Goal: Task Accomplishment & Management: Complete application form

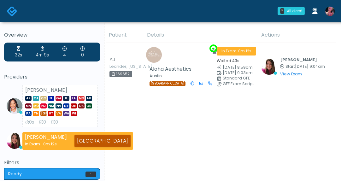
click at [332, 5] on link at bounding box center [330, 11] width 17 height 21
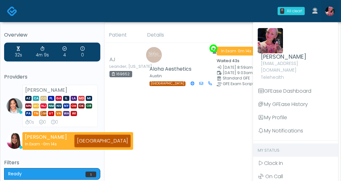
scroll to position [44, 0]
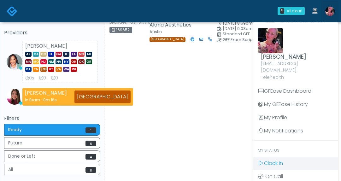
click at [279, 160] on span "Clock In" at bounding box center [273, 163] width 19 height 7
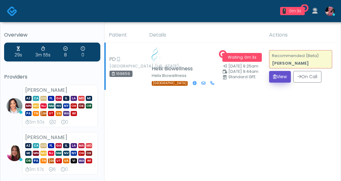
click at [285, 83] on button "View" at bounding box center [280, 77] width 22 height 12
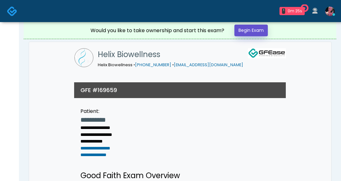
click at [246, 30] on link "Begin Exam" at bounding box center [251, 31] width 33 height 12
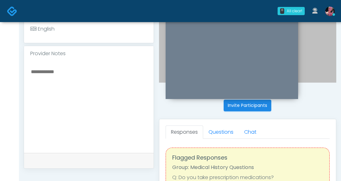
scroll to position [171, 0]
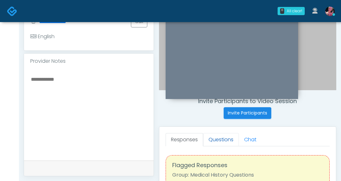
click at [226, 140] on link "Questions" at bounding box center [221, 139] width 36 height 13
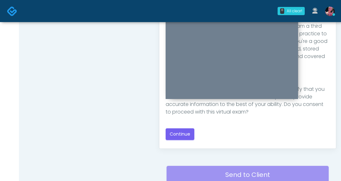
scroll to position [343, 0]
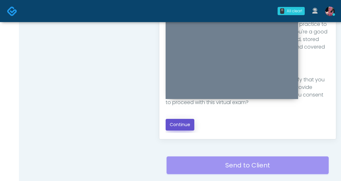
click at [187, 126] on button "Continue" at bounding box center [180, 125] width 29 height 12
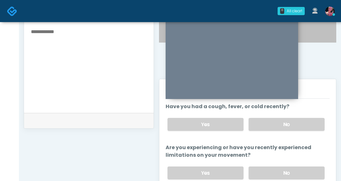
scroll to position [214, 0]
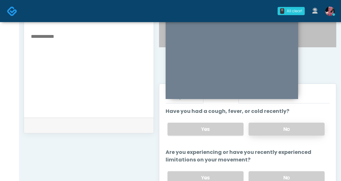
click at [295, 130] on label "No" at bounding box center [287, 129] width 76 height 13
click at [283, 174] on label "No" at bounding box center [287, 177] width 76 height 13
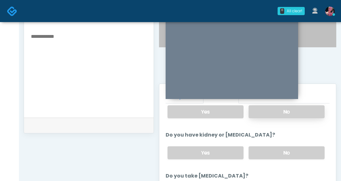
scroll to position [67, 0]
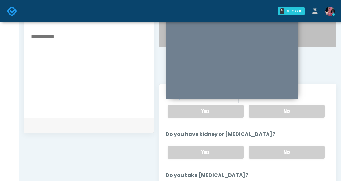
click at [278, 154] on label "No" at bounding box center [287, 152] width 76 height 13
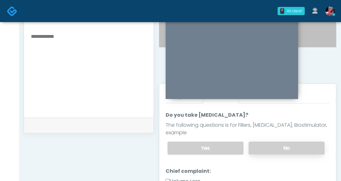
click at [278, 142] on label "No" at bounding box center [287, 148] width 76 height 13
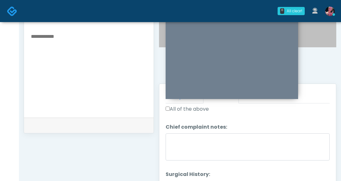
scroll to position [340, 0]
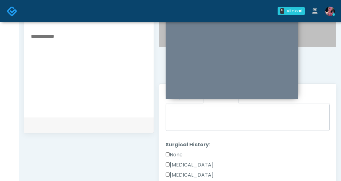
click at [186, 151] on div "None" at bounding box center [248, 156] width 164 height 10
click at [178, 151] on label "None" at bounding box center [174, 155] width 17 height 8
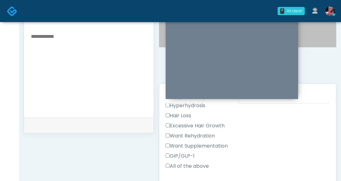
scroll to position [249, 0]
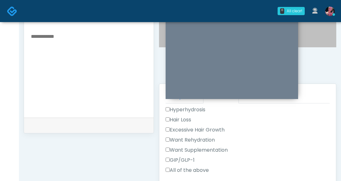
click at [183, 167] on label "All of the above" at bounding box center [187, 171] width 43 height 8
click at [183, 157] on div "GIP/GLP-1" at bounding box center [248, 162] width 164 height 10
click at [183, 157] on label "GIP/GLP-1" at bounding box center [180, 161] width 29 height 8
click at [178, 167] on label "All of the above" at bounding box center [187, 171] width 43 height 8
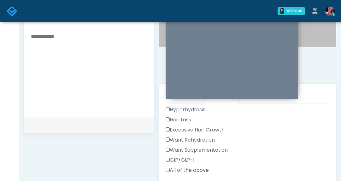
click at [182, 157] on label "GIP/GLP-1" at bounding box center [180, 161] width 29 height 8
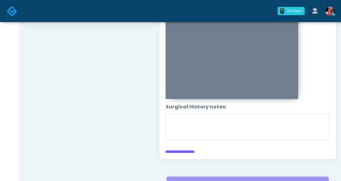
scroll to position [418, 0]
click at [181, 151] on button "Continue" at bounding box center [180, 157] width 29 height 12
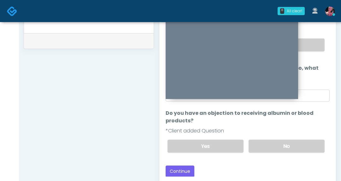
scroll to position [308, 0]
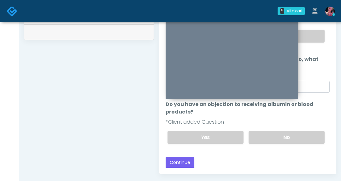
click at [265, 144] on div "Yes No" at bounding box center [246, 137] width 167 height 23
click at [263, 136] on label "No" at bounding box center [287, 137] width 76 height 13
click at [182, 164] on button "Continue" at bounding box center [180, 163] width 29 height 12
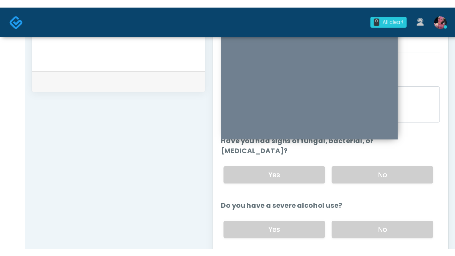
scroll to position [0, 0]
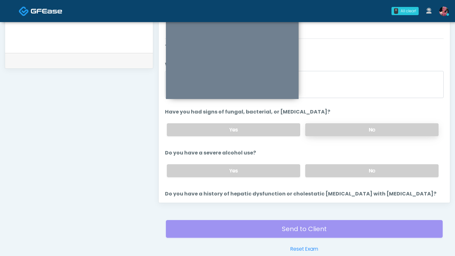
click at [337, 132] on label "No" at bounding box center [371, 129] width 133 height 13
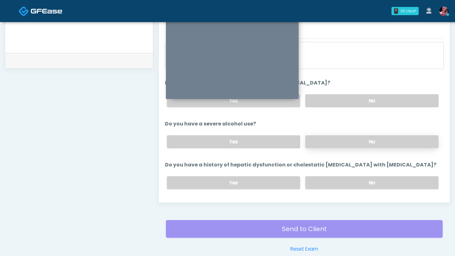
click at [336, 141] on label "No" at bounding box center [371, 141] width 133 height 13
click at [336, 181] on label "No" at bounding box center [371, 183] width 133 height 13
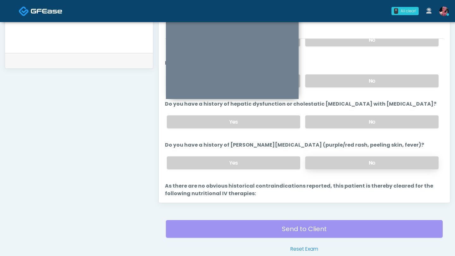
click at [333, 161] on label "No" at bounding box center [371, 163] width 133 height 13
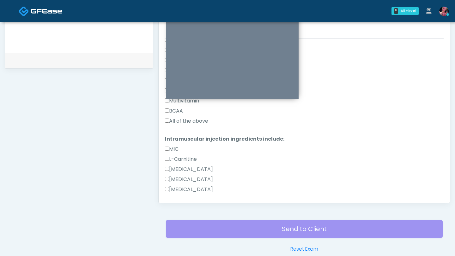
click at [191, 114] on div "BCAA" at bounding box center [304, 112] width 279 height 10
click at [190, 118] on label "All of the above" at bounding box center [186, 121] width 43 height 8
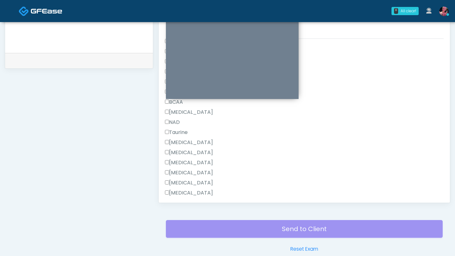
scroll to position [736, 0]
click at [177, 169] on label "All of the above" at bounding box center [186, 173] width 43 height 8
click at [177, 181] on button "Continue" at bounding box center [179, 193] width 29 height 12
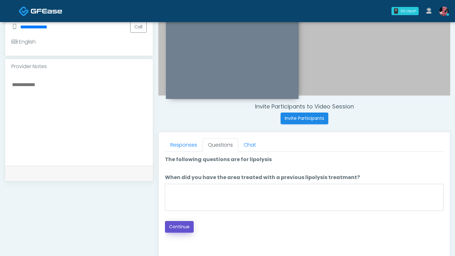
click at [187, 181] on button "Continue" at bounding box center [179, 227] width 29 height 12
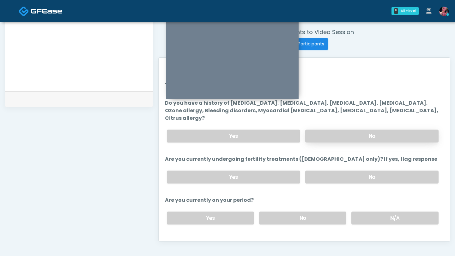
click at [341, 130] on label "No" at bounding box center [371, 136] width 133 height 13
click at [341, 171] on label "No" at bounding box center [371, 177] width 133 height 13
click at [341, 181] on div "Yes No N/A" at bounding box center [303, 218] width 282 height 23
click at [341, 181] on label "N/A" at bounding box center [394, 218] width 87 height 13
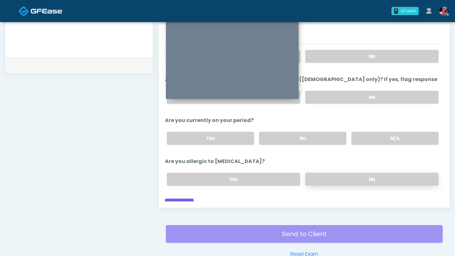
click at [341, 173] on label "No" at bounding box center [371, 179] width 133 height 13
click at [188, 181] on button "Continue" at bounding box center [179, 205] width 29 height 12
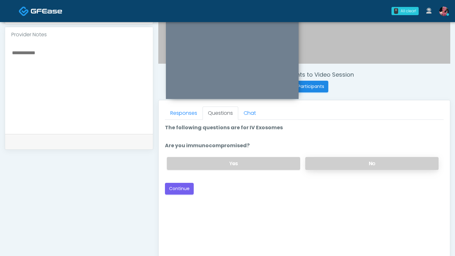
click at [340, 165] on label "No" at bounding box center [371, 163] width 133 height 13
click at [179, 181] on button "Continue" at bounding box center [179, 189] width 29 height 12
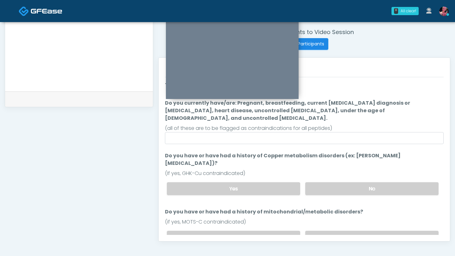
click at [341, 181] on ol "The following questions are for Peptides The following questions are for Peptid…" at bounding box center [304, 241] width 279 height 321
click at [341, 181] on label "No" at bounding box center [371, 189] width 133 height 13
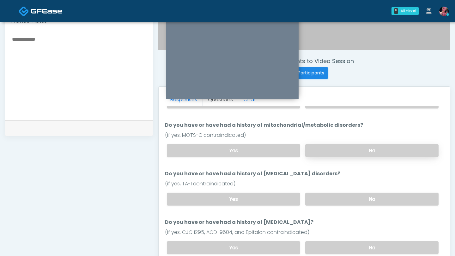
click at [336, 144] on label "No" at bounding box center [371, 150] width 133 height 13
click at [339, 181] on div "Yes No" at bounding box center [303, 199] width 282 height 23
click at [333, 181] on label "No" at bounding box center [371, 199] width 133 height 13
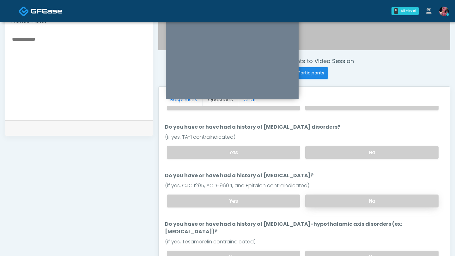
click at [333, 181] on label "No" at bounding box center [371, 201] width 133 height 13
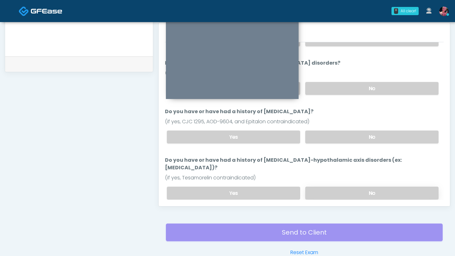
click at [327, 181] on label "No" at bounding box center [371, 193] width 133 height 13
click at [199, 181] on div "Back Continue" at bounding box center [304, 219] width 279 height 12
click at [186, 181] on button "Continue" at bounding box center [179, 219] width 29 height 12
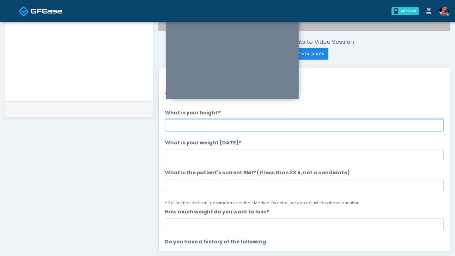
click at [299, 129] on input "What is your height?" at bounding box center [304, 125] width 279 height 12
type input "***"
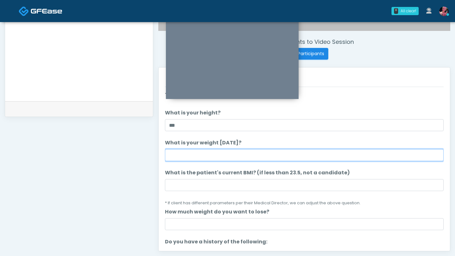
drag, startPoint x: 277, startPoint y: 159, endPoint x: 275, endPoint y: 155, distance: 4.4
click at [277, 159] on input "What is your weight today?" at bounding box center [304, 155] width 279 height 12
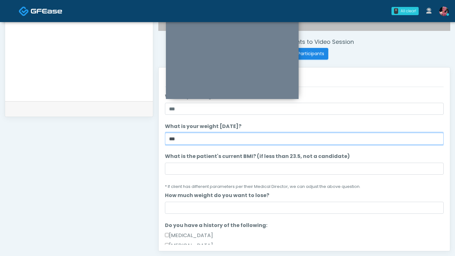
type input "***"
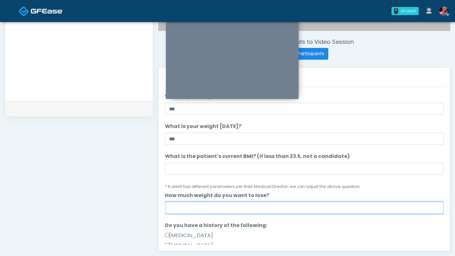
click at [222, 181] on input "How much weight do you want to lose?" at bounding box center [304, 208] width 279 height 12
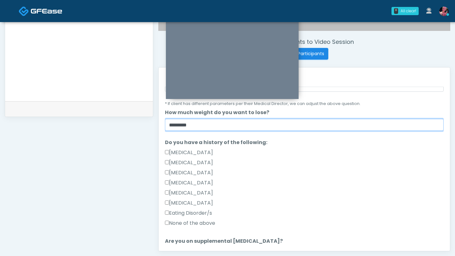
scroll to position [100, 0]
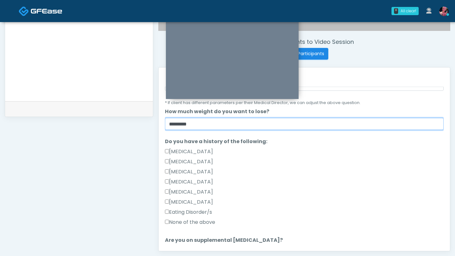
type input "*********"
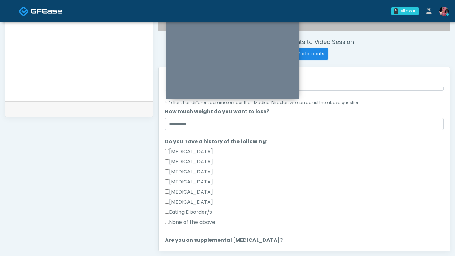
click at [186, 181] on div "None of the above" at bounding box center [304, 224] width 279 height 10
click at [186, 181] on label "None of the above" at bounding box center [190, 223] width 50 height 8
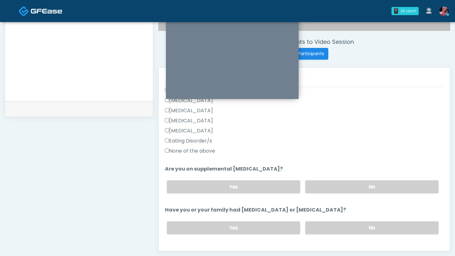
scroll to position [179, 0]
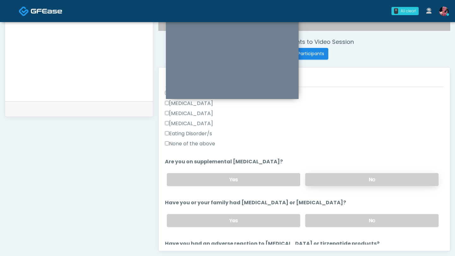
click at [341, 181] on label "No" at bounding box center [371, 179] width 133 height 13
click at [341, 181] on label "No" at bounding box center [371, 220] width 133 height 13
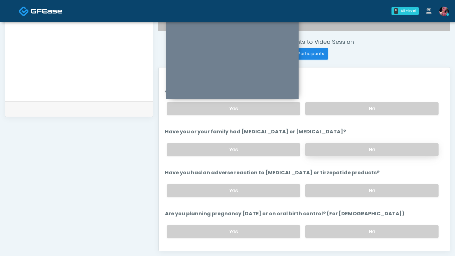
scroll to position [263, 0]
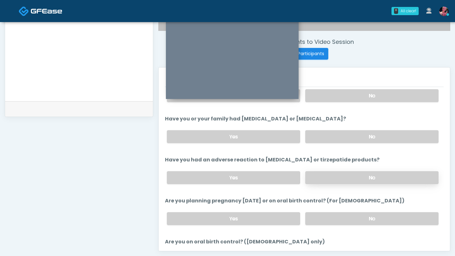
click at [337, 171] on label "No" at bounding box center [371, 177] width 133 height 13
click at [337, 181] on div "Yes No" at bounding box center [303, 218] width 282 height 23
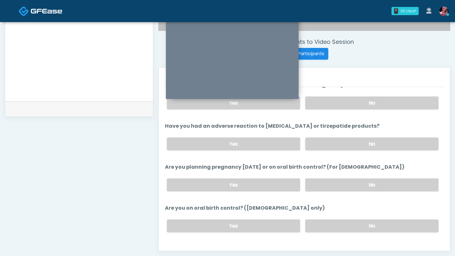
scroll to position [303, 0]
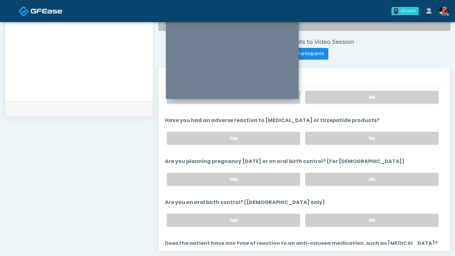
click at [334, 161] on label "Are you planning pregnancy within 2 months or on oral birth control? (For femal…" at bounding box center [284, 162] width 239 height 8
click at [334, 171] on div "Yes No" at bounding box center [303, 179] width 282 height 23
click at [334, 181] on div "Yes No" at bounding box center [303, 179] width 282 height 23
click at [334, 181] on label "No" at bounding box center [371, 179] width 133 height 13
click at [336, 181] on label "No" at bounding box center [371, 220] width 133 height 13
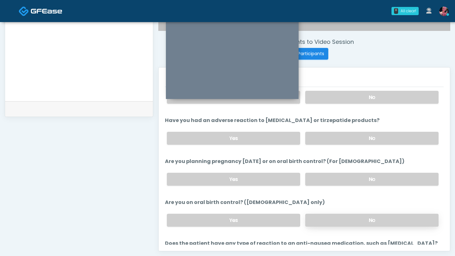
scroll to position [348, 0]
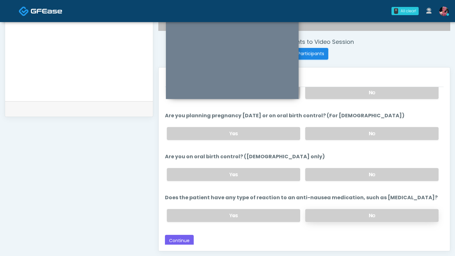
click at [332, 181] on label "No" at bounding box center [371, 215] width 133 height 13
click at [177, 181] on button "Continue" at bounding box center [179, 241] width 29 height 12
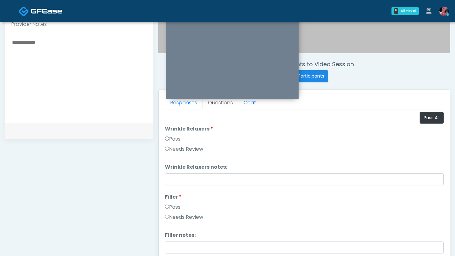
scroll to position [208, 0]
click at [173, 138] on label "Pass" at bounding box center [172, 139] width 15 height 8
click at [173, 181] on label "Pass" at bounding box center [172, 207] width 15 height 8
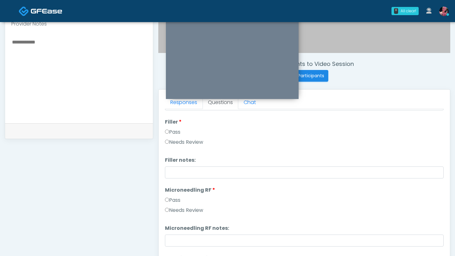
click at [175, 181] on label "Pass" at bounding box center [172, 201] width 15 height 8
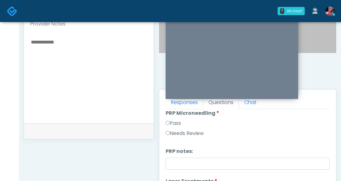
scroll to position [212, 0]
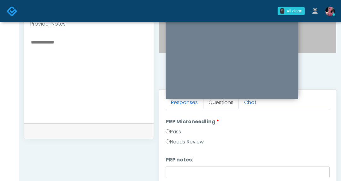
click at [169, 137] on div "Pass" at bounding box center [248, 133] width 164 height 10
click at [169, 134] on label "Pass" at bounding box center [173, 132] width 15 height 8
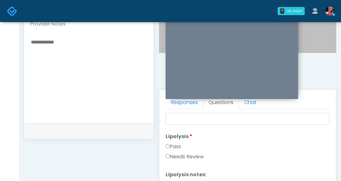
click at [171, 148] on label "Pass" at bounding box center [173, 147] width 15 height 8
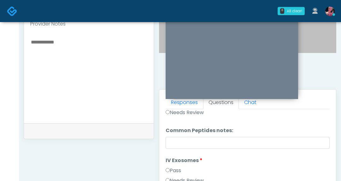
scroll to position [523, 0]
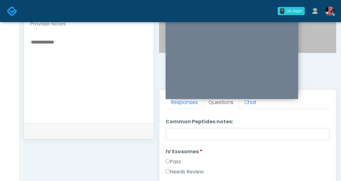
click at [171, 157] on li "IV Exosomes IV Exosomes Pass Needs Review" at bounding box center [248, 163] width 164 height 30
click at [171, 164] on label "Pass" at bounding box center [173, 162] width 15 height 8
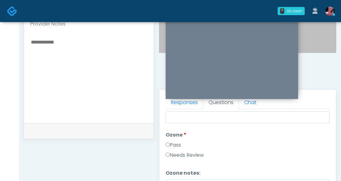
click at [176, 144] on label "Pass" at bounding box center [173, 145] width 15 height 8
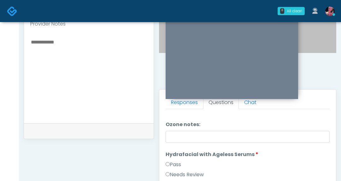
scroll to position [682, 0]
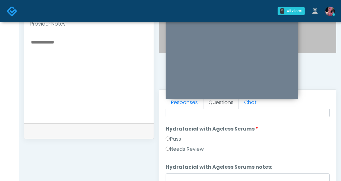
click at [176, 138] on label "Pass" at bounding box center [173, 139] width 15 height 8
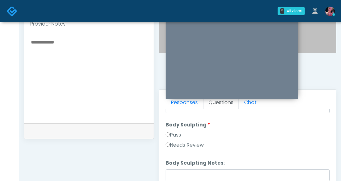
click at [178, 137] on label "Pass" at bounding box center [173, 135] width 15 height 8
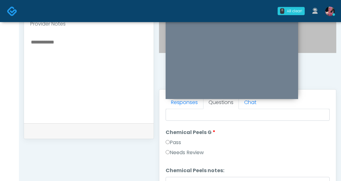
click at [176, 141] on label "Pass" at bounding box center [173, 143] width 15 height 8
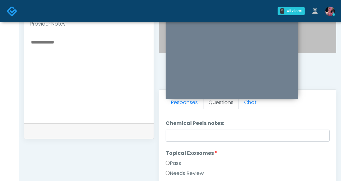
scroll to position [872, 0]
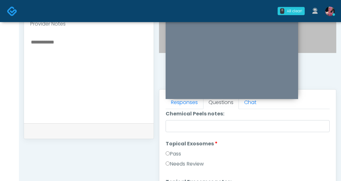
click at [173, 149] on li "Topical Exosomes Topical Exosomes Pass Needs Review" at bounding box center [248, 155] width 164 height 30
click at [172, 153] on label "Pass" at bounding box center [173, 154] width 15 height 8
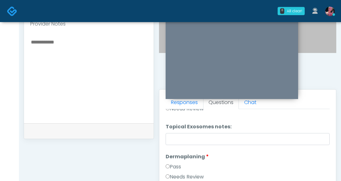
scroll to position [928, 0]
click at [176, 166] on label "Pass" at bounding box center [173, 166] width 15 height 8
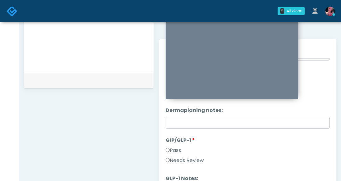
click at [175, 151] on label "Pass" at bounding box center [173, 151] width 15 height 8
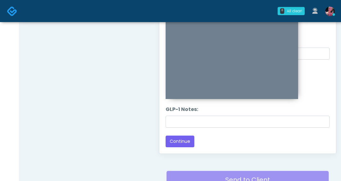
scroll to position [328, 0]
click at [176, 138] on button "Continue" at bounding box center [180, 141] width 29 height 12
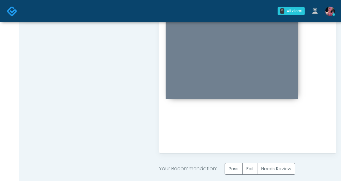
scroll to position [0, 0]
click at [235, 170] on label "Pass" at bounding box center [234, 169] width 18 height 12
click at [234, 169] on label "Pass" at bounding box center [234, 169] width 18 height 12
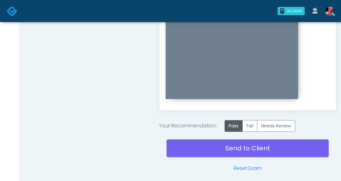
scroll to position [379, 0]
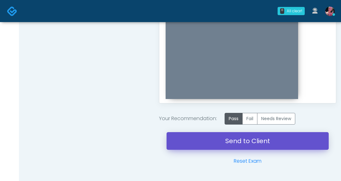
click at [271, 142] on link "Send to Client" at bounding box center [248, 141] width 162 height 18
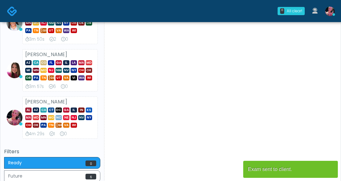
scroll to position [84, 0]
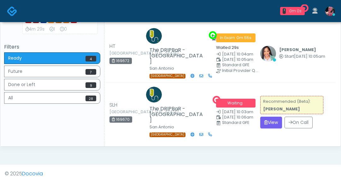
scroll to position [197, 0]
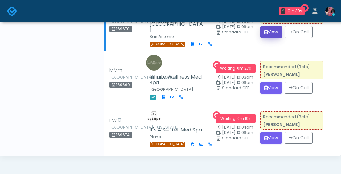
click at [265, 34] on icon "submit" at bounding box center [266, 32] width 3 height 4
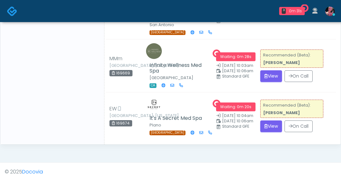
scroll to position [319, 0]
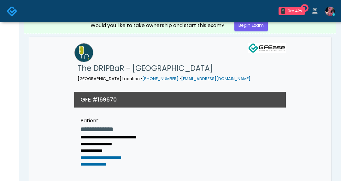
click at [259, 21] on div "3 0m 42s Infinite Wellness Med Spa Waiting - 0m 39s CA View The DRIPBaR - Alamo…" at bounding box center [179, 11] width 317 height 21
click at [258, 25] on link "Begin Exam" at bounding box center [251, 26] width 33 height 12
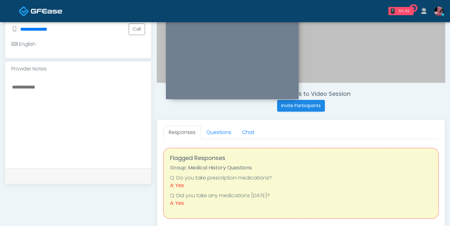
scroll to position [178, 0]
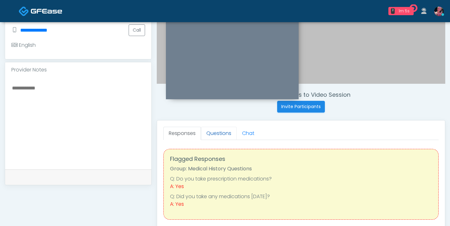
click at [222, 129] on link "Questions" at bounding box center [219, 133] width 36 height 13
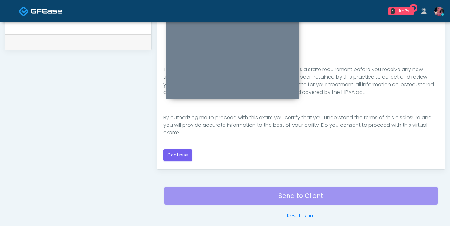
scroll to position [334, 0]
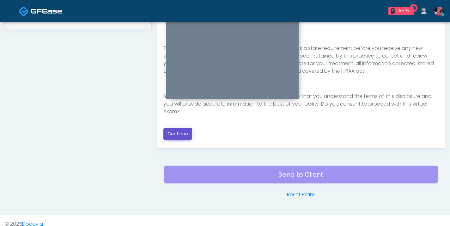
click at [183, 131] on button "Continue" at bounding box center [177, 134] width 29 height 12
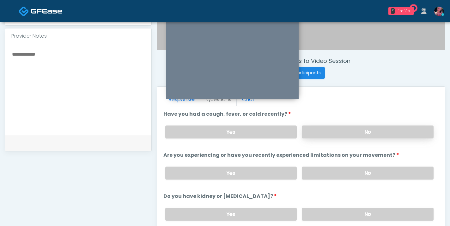
scroll to position [209, 0]
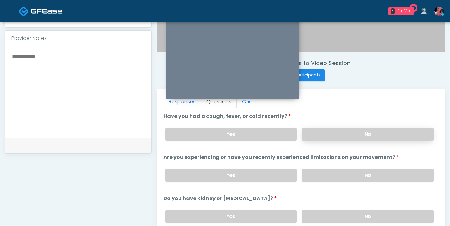
click at [327, 133] on label "No" at bounding box center [368, 134] width 132 height 13
click at [326, 172] on label "No" at bounding box center [368, 175] width 132 height 13
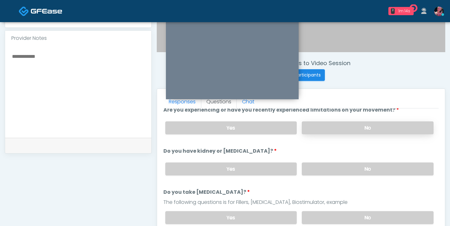
click at [326, 172] on label "No" at bounding box center [368, 168] width 132 height 13
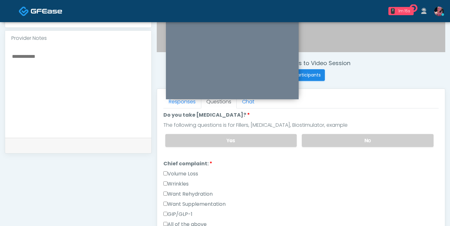
scroll to position [135, 0]
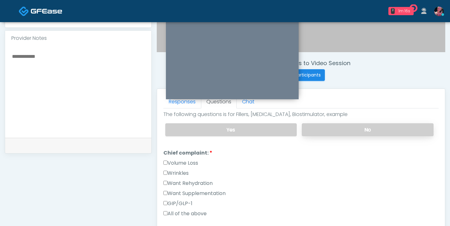
click at [330, 123] on label "No" at bounding box center [368, 129] width 132 height 13
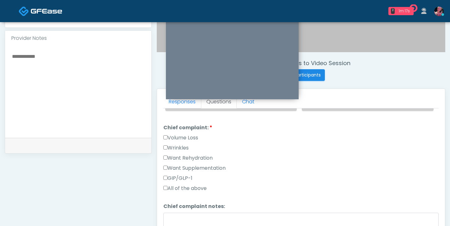
scroll to position [182, 0]
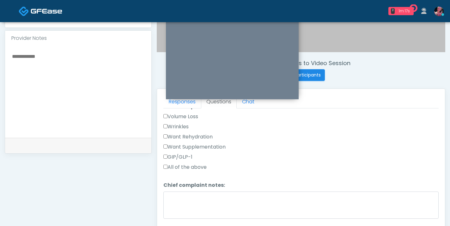
click at [200, 135] on label "Want Rehydration" at bounding box center [187, 137] width 49 height 8
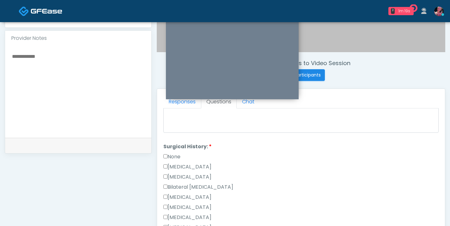
scroll to position [271, 0]
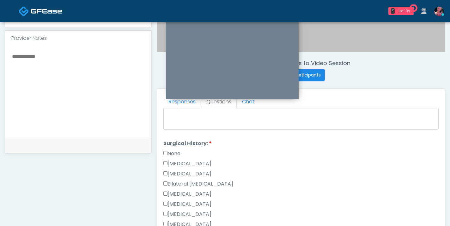
click at [166, 146] on li "Surgical History: Surgical History: None Cesarean Section Hysterectomy Bilatera…" at bounding box center [300, 210] width 275 height 141
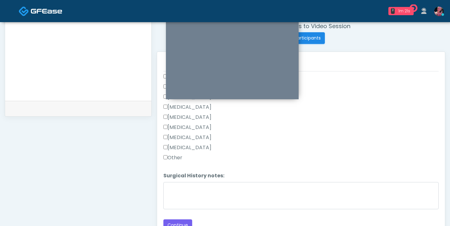
scroll to position [307, 0]
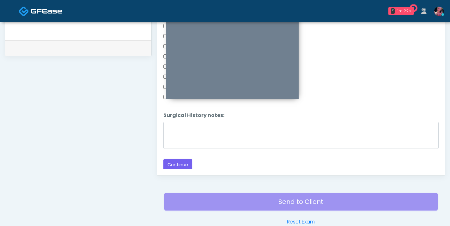
click at [172, 162] on button "Continue" at bounding box center [177, 165] width 29 height 12
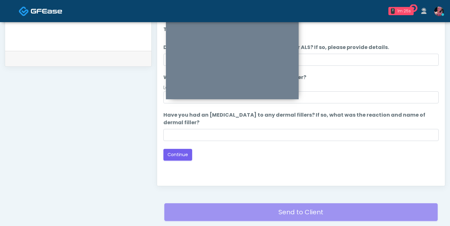
scroll to position [296, 0]
click at [174, 159] on button "Continue" at bounding box center [177, 155] width 29 height 12
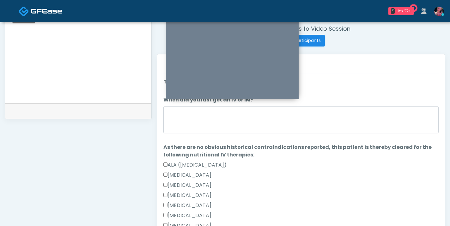
scroll to position [242, 0]
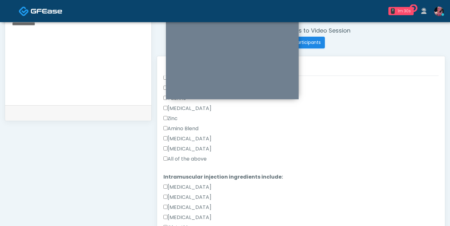
click at [181, 162] on div "All of the above" at bounding box center [300, 160] width 275 height 10
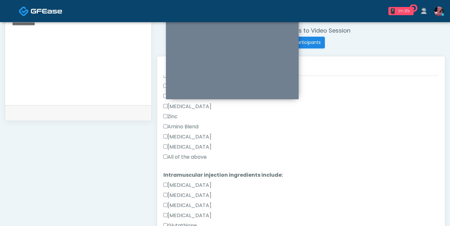
click at [181, 161] on div "All of the above" at bounding box center [300, 158] width 275 height 10
click at [181, 157] on label "All of the above" at bounding box center [184, 157] width 43 height 8
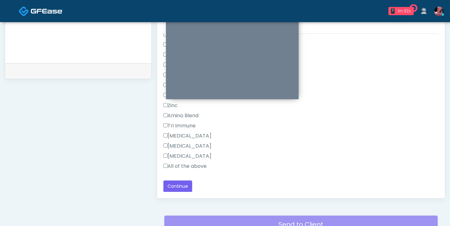
scroll to position [341, 0]
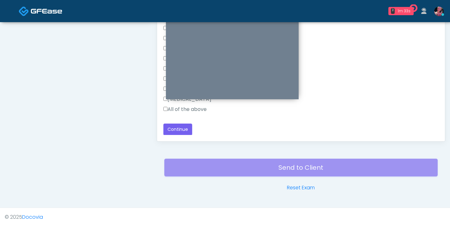
click at [184, 110] on label "All of the above" at bounding box center [184, 109] width 43 height 8
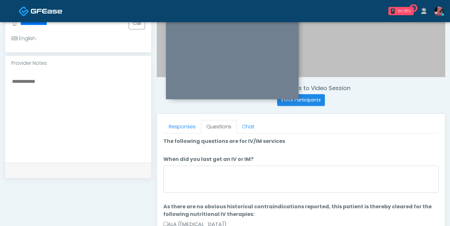
scroll to position [191, 0]
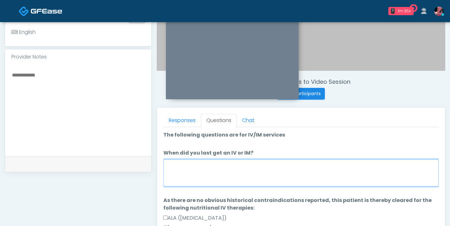
click at [287, 167] on textarea "When did you last get an IV or IM?" at bounding box center [300, 172] width 275 height 27
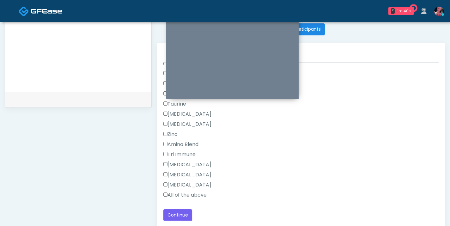
scroll to position [315, 0]
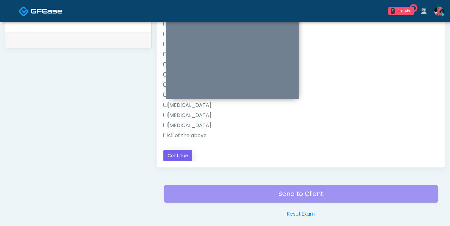
type textarea "*****"
click at [181, 153] on button "Continue" at bounding box center [177, 156] width 29 height 12
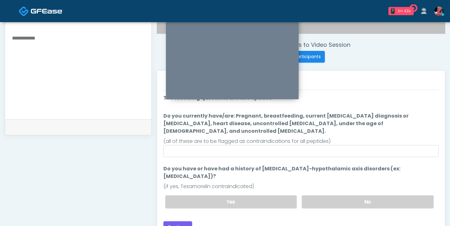
scroll to position [227, 0]
click at [337, 181] on label "No" at bounding box center [368, 201] width 132 height 13
click at [178, 181] on button "Continue" at bounding box center [177, 227] width 29 height 12
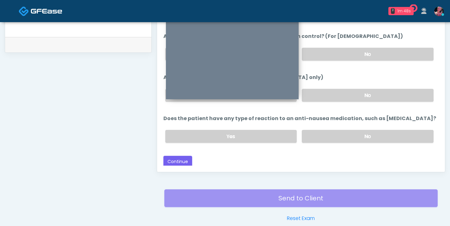
scroll to position [0, 0]
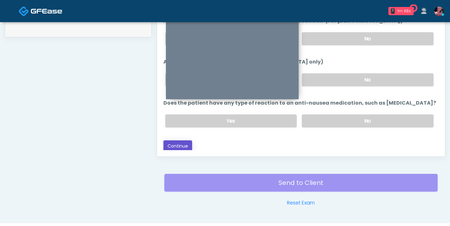
click at [179, 143] on button "Continue" at bounding box center [177, 146] width 29 height 12
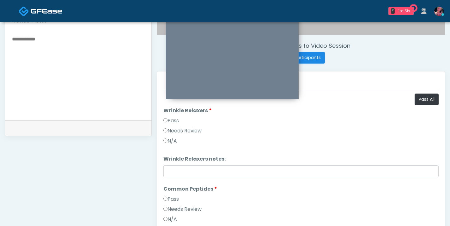
click at [171, 119] on label "Pass" at bounding box center [170, 121] width 15 height 8
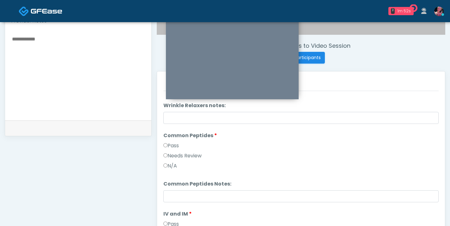
click at [165, 150] on div "Pass" at bounding box center [300, 147] width 275 height 10
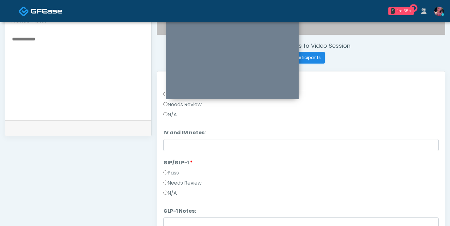
click at [175, 180] on label "Needs Review" at bounding box center [182, 183] width 38 height 8
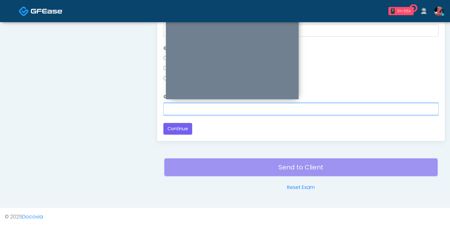
click at [181, 112] on input "GLP-1 Notes:" at bounding box center [300, 109] width 275 height 12
type input "*********"
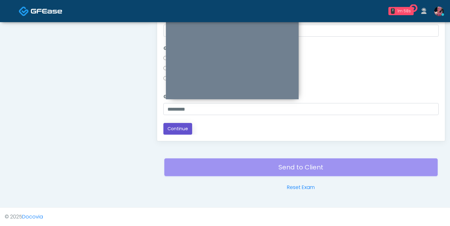
click at [167, 134] on button "Continue" at bounding box center [177, 129] width 29 height 12
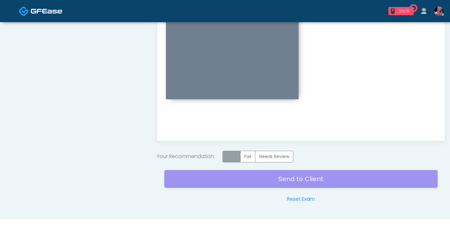
click at [232, 154] on label "Pass" at bounding box center [231, 157] width 18 height 12
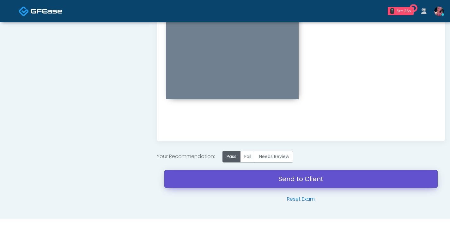
click at [289, 174] on link "Send to Client" at bounding box center [300, 179] width 273 height 18
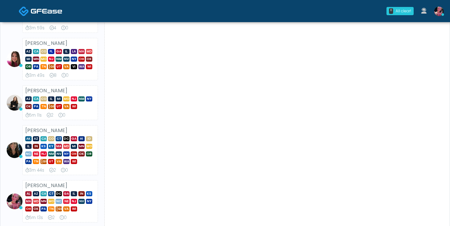
scroll to position [99, 0]
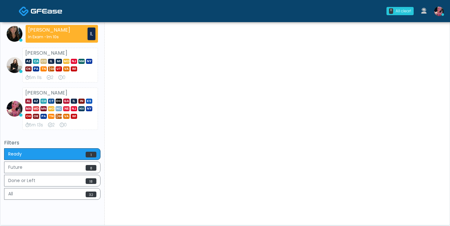
scroll to position [156, 0]
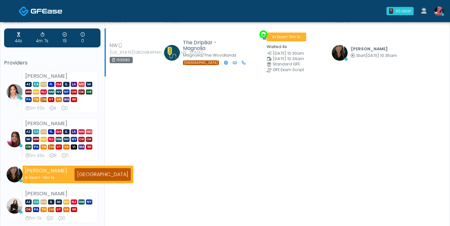
scroll to position [18, 0]
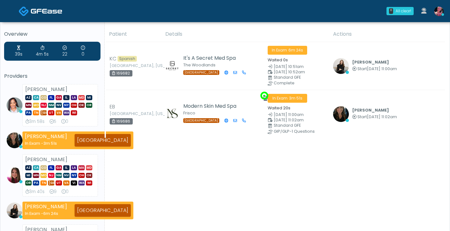
scroll to position [15, 0]
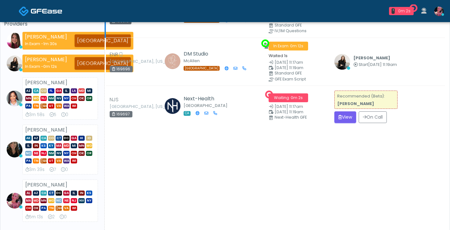
scroll to position [55, 0]
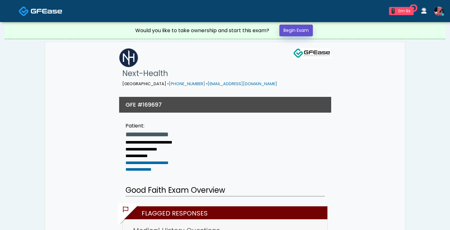
click at [289, 30] on link "Begin Exam" at bounding box center [295, 31] width 33 height 12
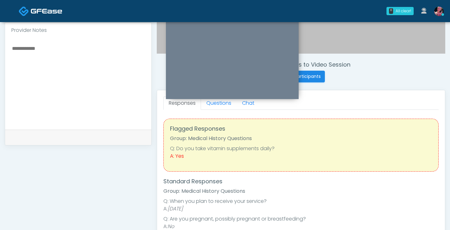
scroll to position [201, 0]
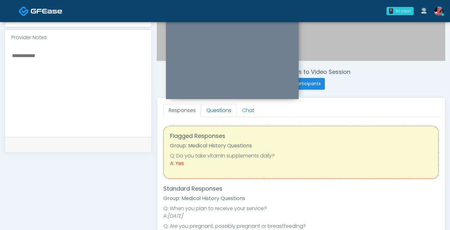
click at [212, 116] on link "Questions" at bounding box center [219, 110] width 36 height 13
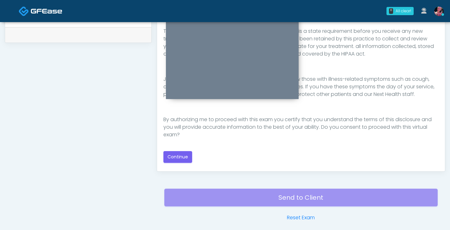
scroll to position [337, 0]
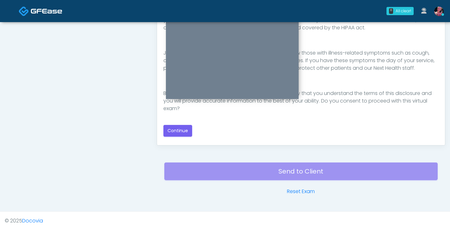
click at [188, 124] on div "Good Faith Exam Script Good Faith Exam Script INTRODUCTION Hello, my name is un…" at bounding box center [300, 60] width 275 height 153
click at [186, 132] on button "Continue" at bounding box center [177, 131] width 29 height 12
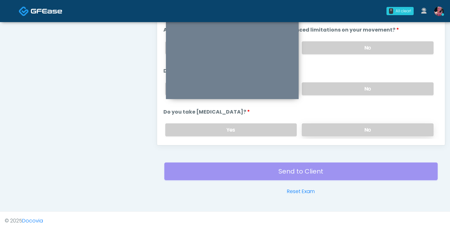
click at [333, 125] on label "No" at bounding box center [368, 129] width 132 height 13
click at [338, 88] on label "No" at bounding box center [368, 88] width 132 height 13
click at [338, 51] on label "No" at bounding box center [368, 47] width 132 height 13
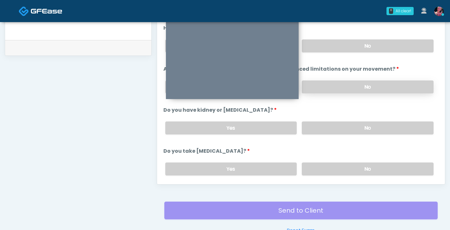
scroll to position [287, 0]
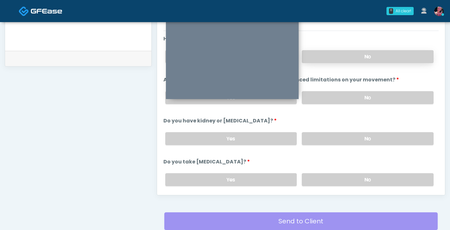
click at [338, 52] on label "No" at bounding box center [368, 56] width 132 height 13
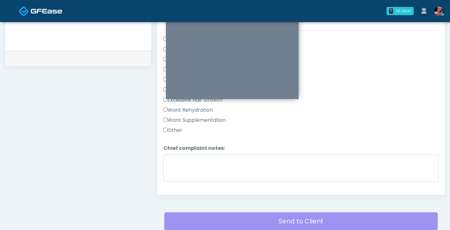
scroll to position [189, 0]
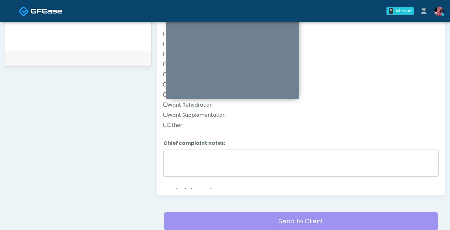
click at [172, 123] on label "Other" at bounding box center [172, 126] width 19 height 8
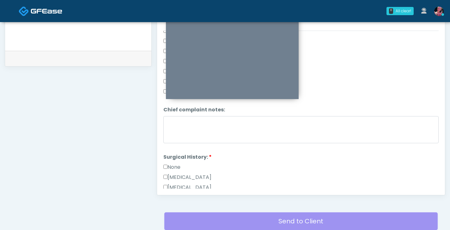
scroll to position [228, 0]
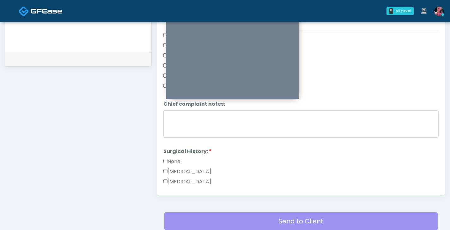
click at [180, 156] on li "Surgical History: Surgical History: None Cesarean Section Hysterectomy Bilatera…" at bounding box center [300, 218] width 275 height 141
click at [176, 163] on label "None" at bounding box center [171, 162] width 17 height 8
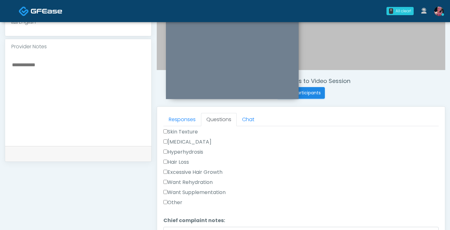
scroll to position [207, 0]
click at [198, 180] on label "Want Rehydration" at bounding box center [187, 182] width 49 height 8
click at [180, 200] on label "Other" at bounding box center [172, 203] width 19 height 8
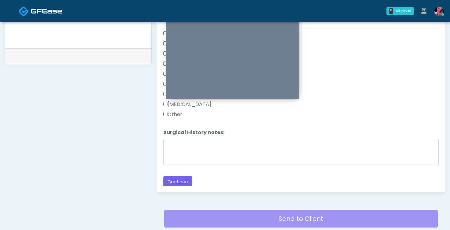
scroll to position [290, 0]
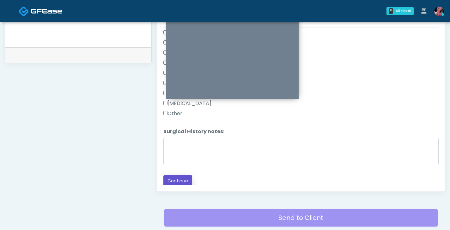
drag, startPoint x: 181, startPoint y: 175, endPoint x: 214, endPoint y: 144, distance: 45.4
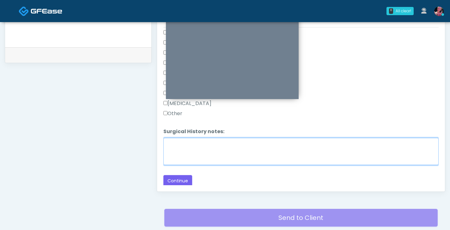
click at [214, 144] on textarea "Surgical History notes:" at bounding box center [300, 151] width 275 height 27
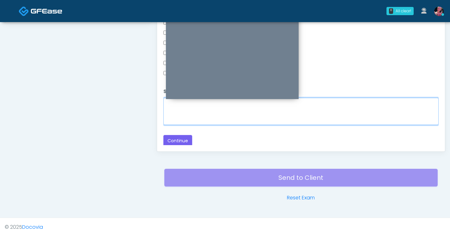
scroll to position [333, 0]
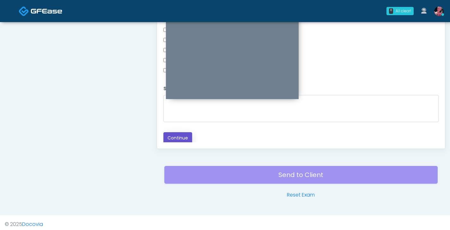
click at [176, 132] on button "Continue" at bounding box center [177, 138] width 29 height 12
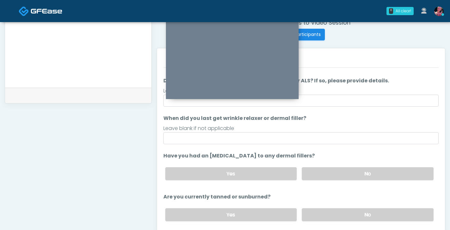
scroll to position [51, 0]
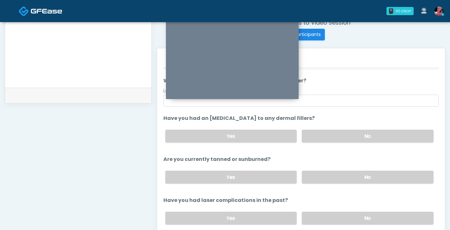
drag, startPoint x: 362, startPoint y: 133, endPoint x: 357, endPoint y: 151, distance: 18.5
click at [362, 133] on label "No" at bounding box center [368, 136] width 132 height 13
click at [353, 169] on div "Yes No" at bounding box center [299, 177] width 278 height 23
click at [353, 180] on label "No" at bounding box center [368, 177] width 132 height 13
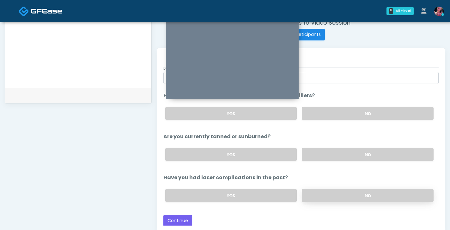
click at [349, 197] on label "No" at bounding box center [368, 195] width 132 height 13
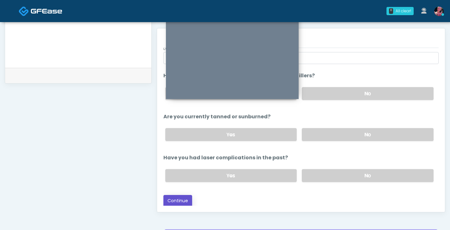
click at [183, 203] on button "Continue" at bounding box center [177, 201] width 29 height 12
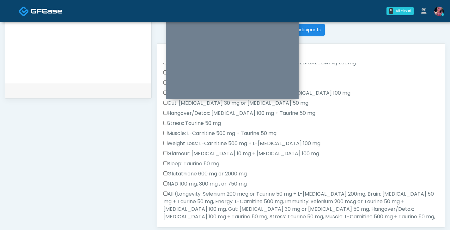
scroll to position [94, 0]
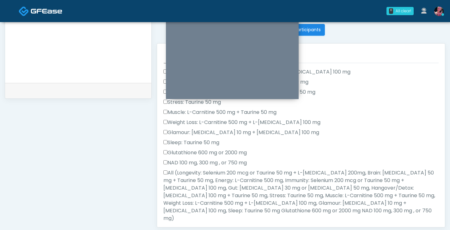
click at [199, 169] on div "NAD 100 mg, 300 mg , or 750 mg" at bounding box center [300, 164] width 275 height 10
click at [197, 179] on label "All (Longevity: Selenium 200 mcg or Taurine 50 mg + L-Arginine 200mg, Brain: Gl…" at bounding box center [300, 195] width 275 height 53
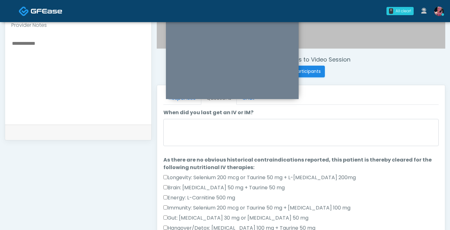
scroll to position [0, 0]
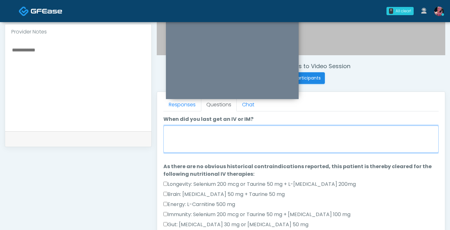
click at [188, 137] on textarea "When did you last get an IV or IM?" at bounding box center [300, 139] width 275 height 27
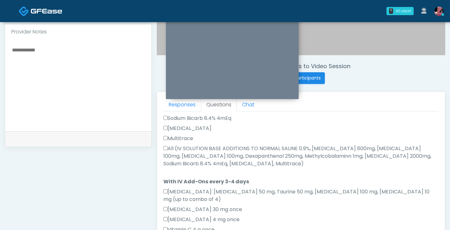
type textarea "********"
click at [186, 145] on label "All (IV SOLUTION BASE ADDITIONS TO NORMAL SALINE 0.9%, Magnesium Chloride 600mg…" at bounding box center [300, 156] width 275 height 23
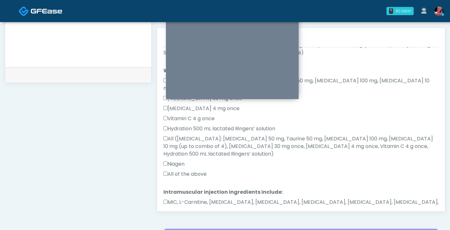
click at [180, 135] on div "All (Amino Acids: Glycine 50 mg, Taurine 50 mg, Lysine 100 mg, Biotin 10 mg (up…" at bounding box center [300, 147] width 275 height 25
click at [180, 171] on label "All of the above" at bounding box center [184, 175] width 43 height 8
click at [183, 199] on label "MIC, L-Carnitine, Methylcobalamin, Glycine, B-Complex, Lycine, Biotin, Vitamin …" at bounding box center [300, 206] width 275 height 15
click at [179, 224] on button "Continue" at bounding box center [177, 230] width 29 height 12
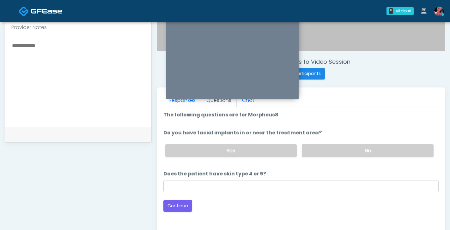
click at [309, 151] on label "No" at bounding box center [368, 150] width 132 height 13
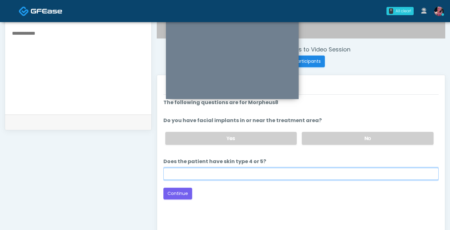
click at [274, 178] on input "Does the patient have skin type 4 or 5?" at bounding box center [300, 174] width 275 height 12
click at [271, 176] on input "Does the patient have skin type 4 or 5?" at bounding box center [300, 174] width 275 height 12
type input "****"
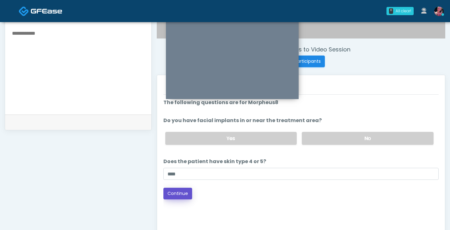
click at [177, 189] on button "Continue" at bounding box center [177, 194] width 29 height 12
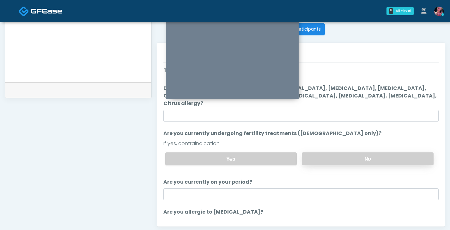
click at [326, 154] on label "No" at bounding box center [368, 159] width 132 height 13
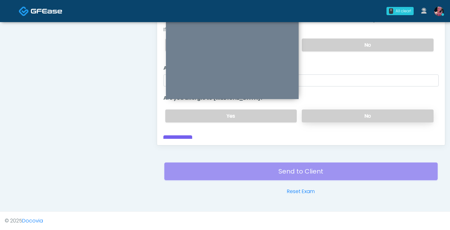
click at [328, 111] on label "No" at bounding box center [368, 116] width 132 height 13
click at [183, 135] on button "Continue" at bounding box center [177, 141] width 29 height 12
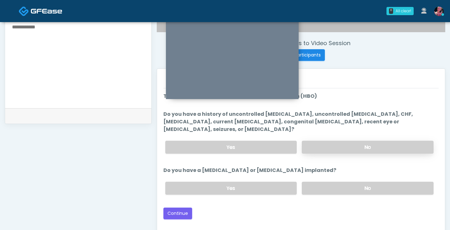
click at [320, 141] on label "No" at bounding box center [368, 147] width 132 height 13
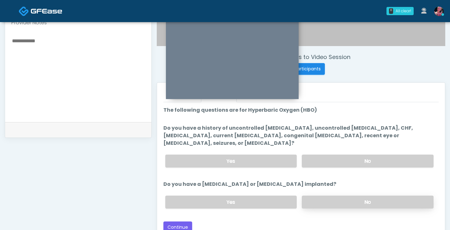
click at [325, 196] on label "No" at bounding box center [368, 202] width 132 height 13
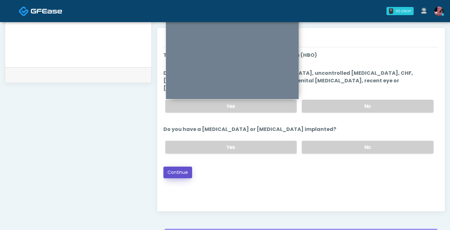
click at [189, 167] on button "Continue" at bounding box center [177, 173] width 29 height 12
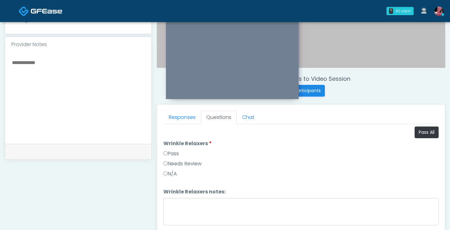
click at [181, 155] on div "Pass" at bounding box center [300, 155] width 275 height 10
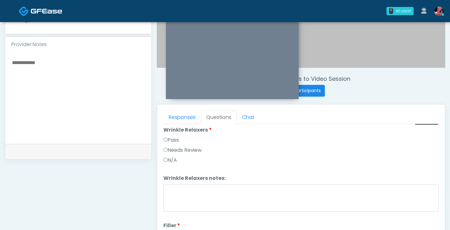
click at [171, 142] on label "Pass" at bounding box center [170, 140] width 15 height 8
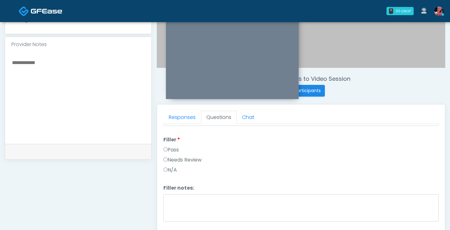
click at [171, 142] on label "Filler" at bounding box center [171, 140] width 17 height 8
click at [171, 153] on label "Pass" at bounding box center [170, 150] width 15 height 8
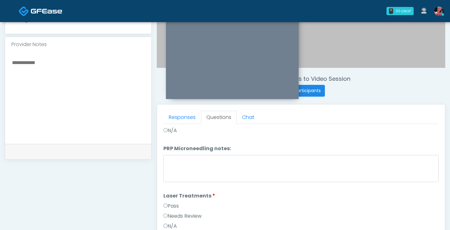
click at [180, 203] on div "Pass" at bounding box center [300, 207] width 275 height 10
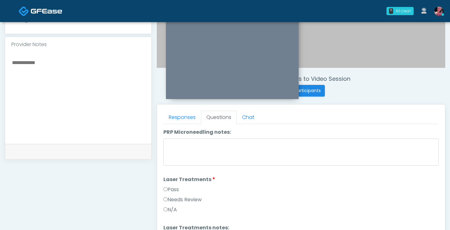
click at [172, 190] on label "Pass" at bounding box center [170, 190] width 15 height 8
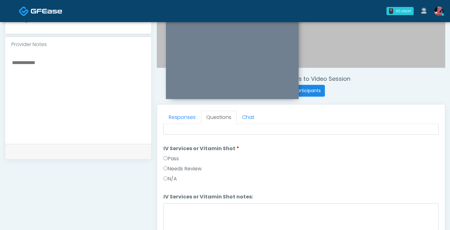
click at [172, 153] on li "IV Services or Vitamin Shot IV Services or Vitamin Shot Pass Needs Review N/A" at bounding box center [300, 165] width 275 height 40
click at [172, 164] on div "Pass" at bounding box center [300, 160] width 275 height 10
click at [171, 160] on label "Pass" at bounding box center [170, 159] width 15 height 8
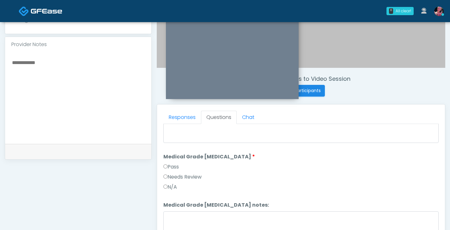
click at [167, 168] on label "Pass" at bounding box center [170, 167] width 15 height 8
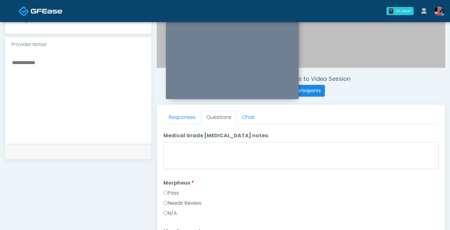
click at [169, 192] on label "Pass" at bounding box center [170, 193] width 15 height 8
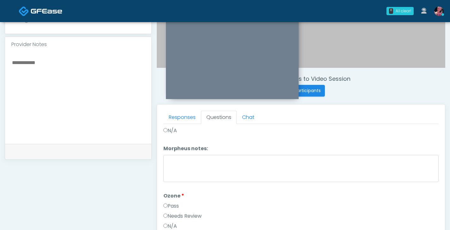
scroll to position [715, 0]
click at [166, 201] on label "Pass" at bounding box center [170, 205] width 15 height 8
click at [166, 200] on li "HBO HBO Pass Needs Review N/A" at bounding box center [300, 213] width 275 height 40
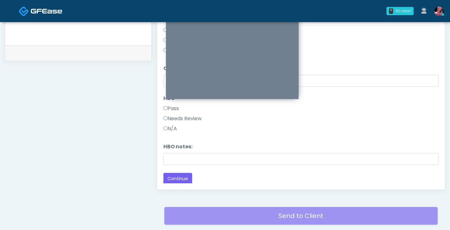
scroll to position [295, 0]
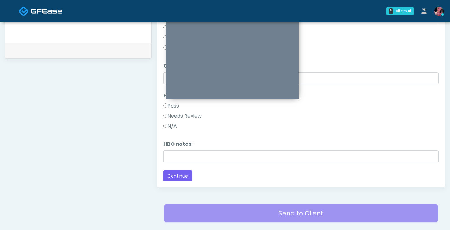
click at [175, 177] on button "Continue" at bounding box center [177, 177] width 29 height 12
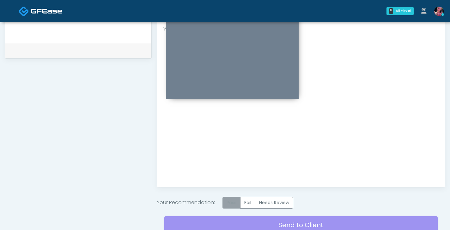
click at [234, 199] on label "Pass" at bounding box center [231, 203] width 18 height 12
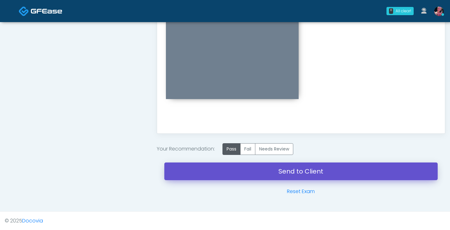
click at [234, 165] on link "Send to Client" at bounding box center [300, 172] width 273 height 18
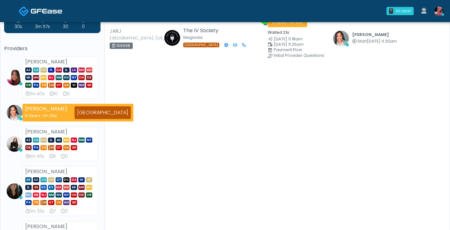
scroll to position [30, 0]
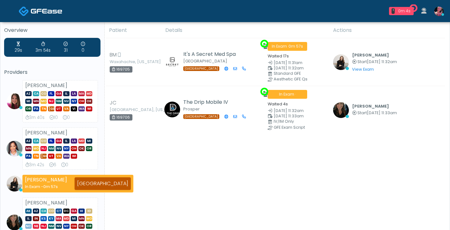
scroll to position [22, 0]
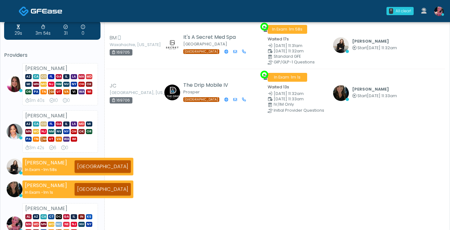
click at [103, 40] on div "Overview 29s 3m 54s 31 0 Providers Megan McComy AZ CA CO FL GA IL LA MA MD MI M…" at bounding box center [52, 169] width 104 height 343
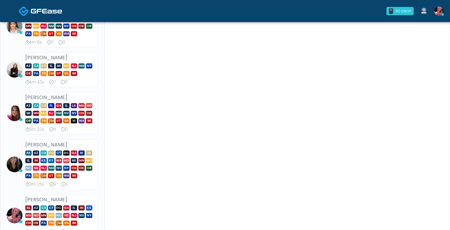
scroll to position [35, 0]
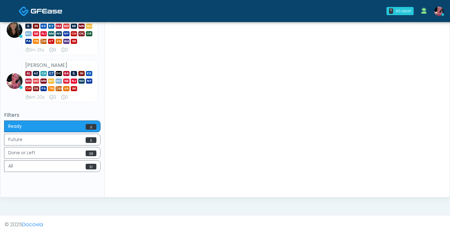
scroll to position [218, 0]
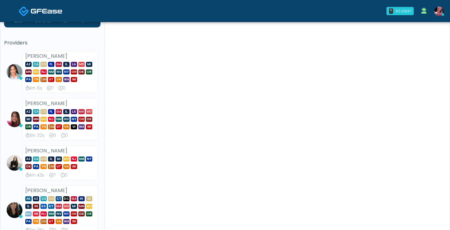
scroll to position [50, 0]
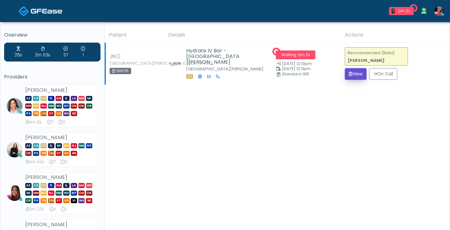
click at [350, 74] on button "View" at bounding box center [356, 74] width 22 height 12
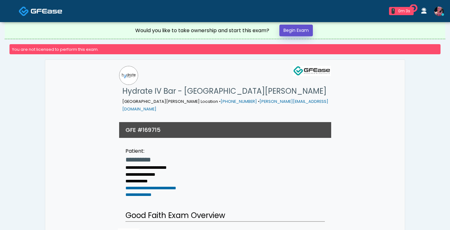
click at [298, 27] on link "Begin Exam" at bounding box center [295, 31] width 33 height 12
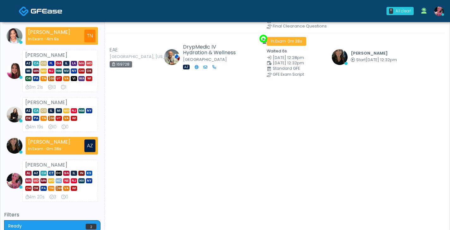
scroll to position [59, 0]
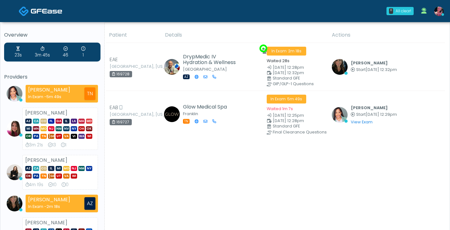
scroll to position [18, 0]
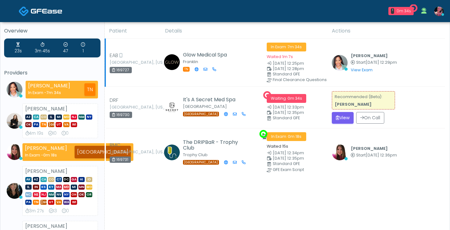
scroll to position [52, 0]
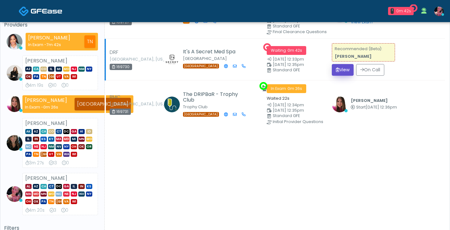
click at [339, 72] on button "View" at bounding box center [343, 70] width 22 height 12
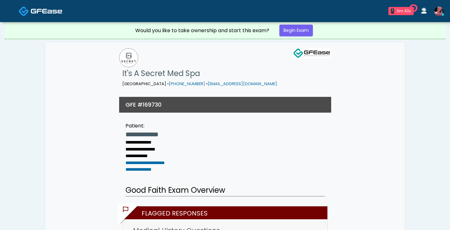
click at [306, 19] on div "1 0m 43s It's A Secret Med Spa Waiting - 0m 43s TX View Jennifer Ekeh In Exam -…" at bounding box center [262, 11] width 369 height 21
click at [306, 26] on link "Begin Exam" at bounding box center [295, 31] width 33 height 12
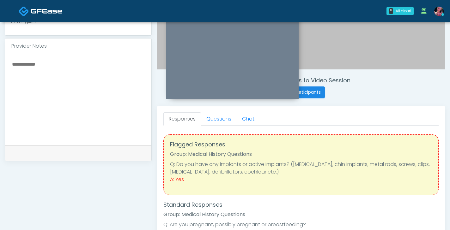
scroll to position [193, 0]
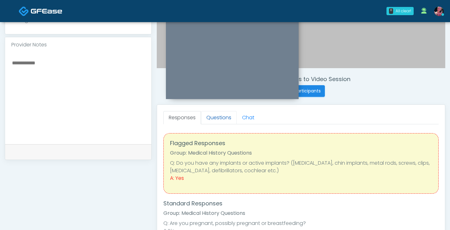
click at [209, 118] on link "Questions" at bounding box center [219, 117] width 36 height 13
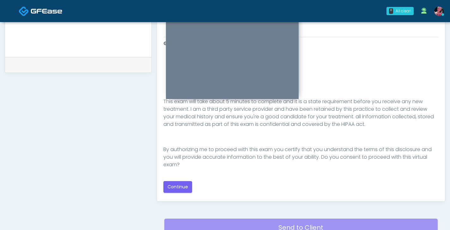
scroll to position [281, 0]
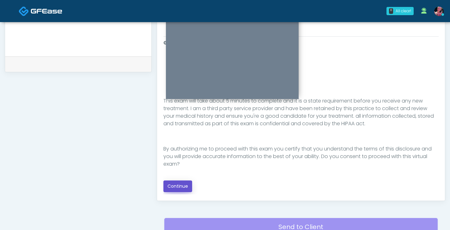
click at [186, 188] on button "Continue" at bounding box center [177, 187] width 29 height 12
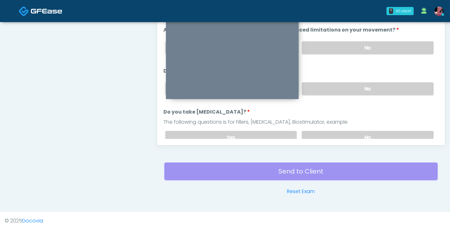
scroll to position [1, 0]
click at [352, 56] on div "Yes No" at bounding box center [299, 46] width 278 height 23
click at [352, 49] on label "No" at bounding box center [368, 46] width 132 height 13
click at [349, 94] on div "Yes No" at bounding box center [299, 87] width 278 height 23
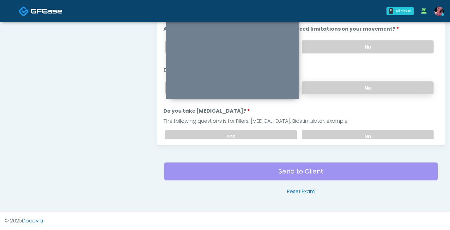
click at [348, 90] on label "No" at bounding box center [368, 87] width 132 height 13
click at [345, 131] on label "No" at bounding box center [368, 136] width 132 height 13
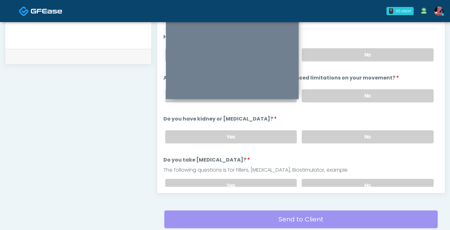
scroll to position [287, 0]
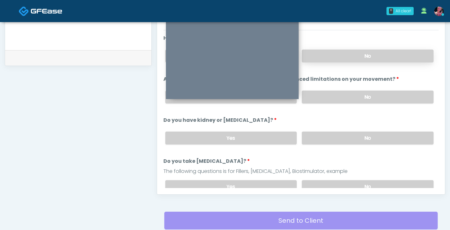
click at [338, 53] on label "No" at bounding box center [368, 56] width 132 height 13
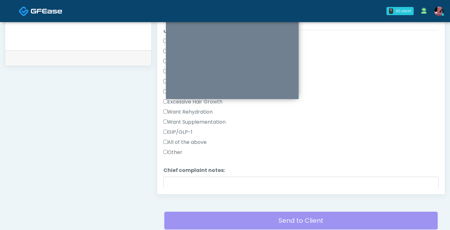
scroll to position [272, 0]
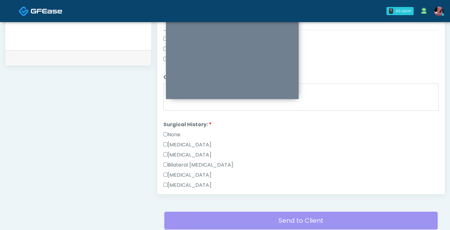
click at [176, 135] on label "None" at bounding box center [171, 135] width 17 height 8
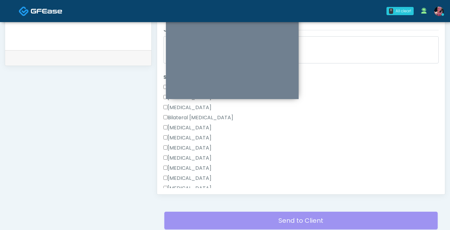
scroll to position [321, 0]
click at [173, 125] on label "[MEDICAL_DATA]" at bounding box center [187, 127] width 48 height 8
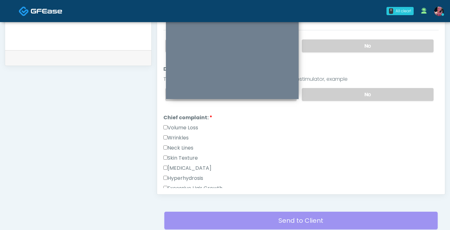
scroll to position [109, 0]
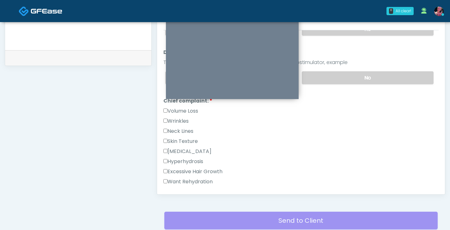
click at [187, 120] on label "Wrinkles" at bounding box center [175, 121] width 25 height 8
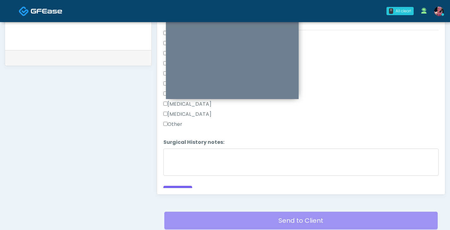
scroll to position [411, 0]
click at [183, 179] on button "Continue" at bounding box center [177, 184] width 29 height 12
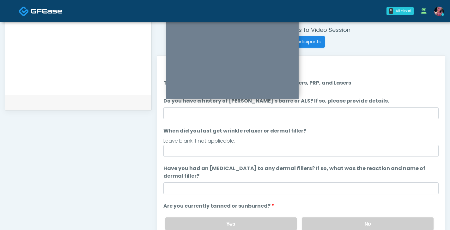
scroll to position [243, 0]
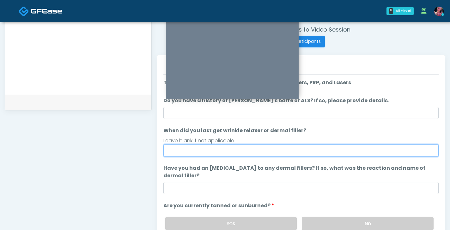
click at [315, 147] on input "When did you last get wrinkle relaxer or dermal filler?" at bounding box center [300, 151] width 275 height 12
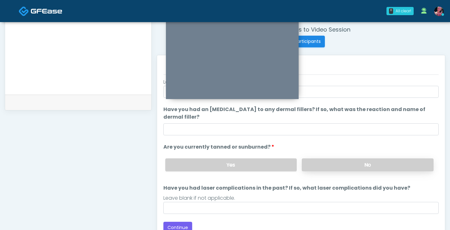
click at [312, 166] on label "No" at bounding box center [368, 165] width 132 height 13
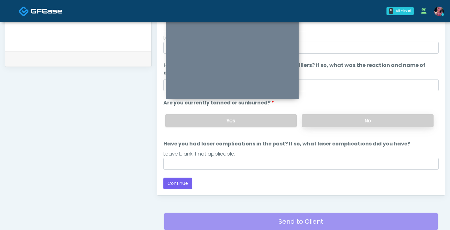
scroll to position [286, 0]
click at [172, 180] on button "Continue" at bounding box center [177, 184] width 29 height 12
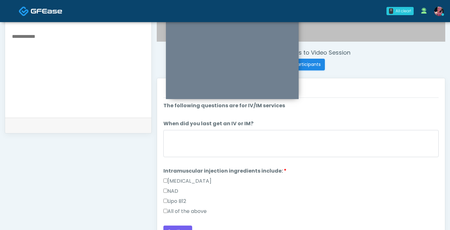
scroll to position [219, 0]
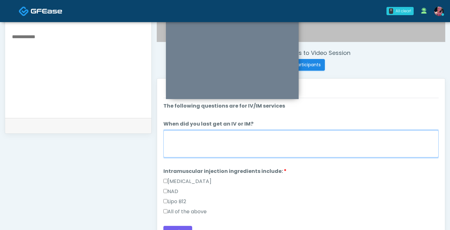
click at [358, 131] on textarea "When did you last get an IV or IM?" at bounding box center [300, 143] width 275 height 27
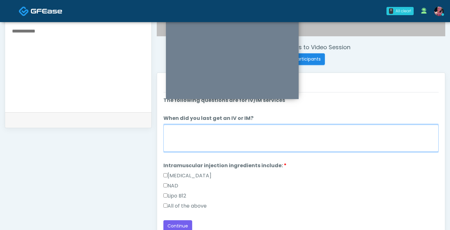
scroll to position [291, 0]
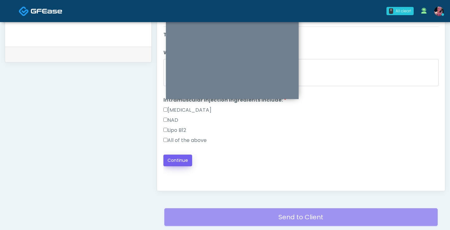
drag, startPoint x: 190, startPoint y: 142, endPoint x: 180, endPoint y: 155, distance: 16.6
click at [190, 142] on label "All of the above" at bounding box center [184, 141] width 43 height 8
click at [177, 158] on button "Continue" at bounding box center [177, 161] width 29 height 12
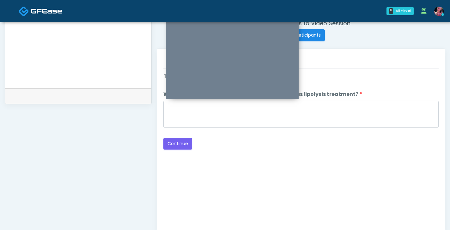
scroll to position [236, 0]
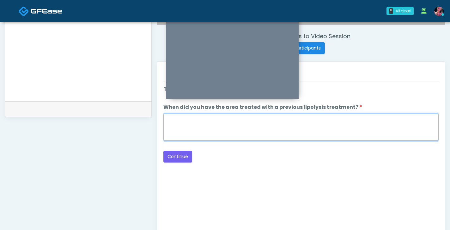
click at [190, 137] on textarea "When did you have the area treated with a previous lipolysis treatment?" at bounding box center [300, 127] width 275 height 27
type textarea "*"
type textarea "*****"
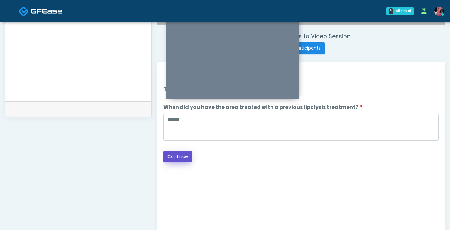
click at [182, 157] on button "Continue" at bounding box center [177, 157] width 29 height 12
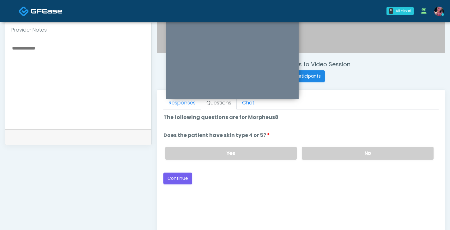
scroll to position [202, 0]
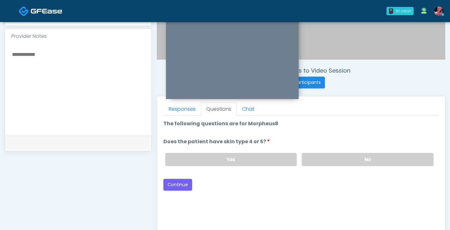
click at [354, 175] on div "Loading... Connecting to your agent... Please wait while we prepare your person…" at bounding box center [300, 155] width 275 height 71
click at [354, 161] on label "No" at bounding box center [368, 159] width 132 height 13
click at [181, 183] on button "Continue" at bounding box center [177, 185] width 29 height 12
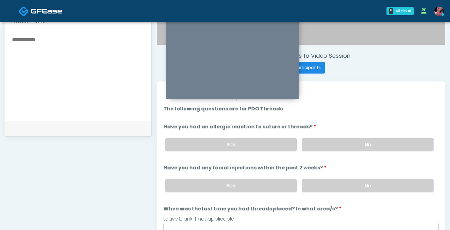
scroll to position [213, 0]
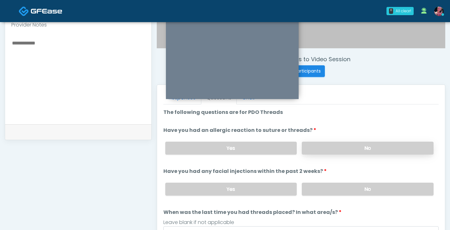
click at [337, 149] on label "No" at bounding box center [368, 148] width 132 height 13
click at [333, 183] on label "No" at bounding box center [368, 189] width 132 height 13
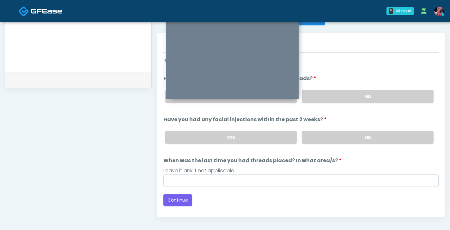
scroll to position [285, 0]
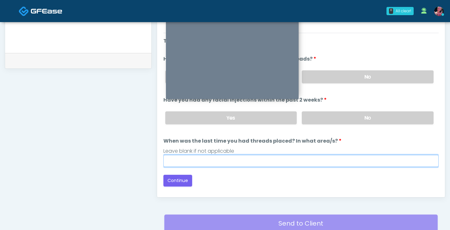
click at [297, 163] on input "When was the last time you had threads placed? In what area/s?" at bounding box center [300, 161] width 275 height 12
type input "*****"
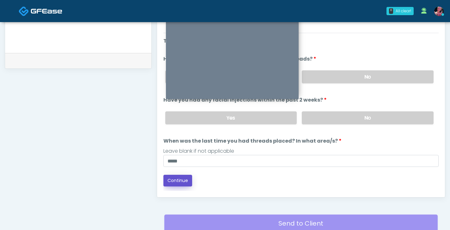
click at [188, 178] on button "Continue" at bounding box center [177, 181] width 29 height 12
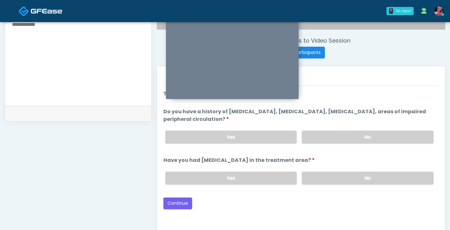
scroll to position [232, 0]
click at [328, 137] on label "No" at bounding box center [368, 136] width 132 height 13
click at [328, 185] on div "Yes No" at bounding box center [299, 177] width 278 height 23
click at [328, 178] on label "No" at bounding box center [368, 177] width 132 height 13
click at [183, 205] on button "Continue" at bounding box center [177, 203] width 29 height 12
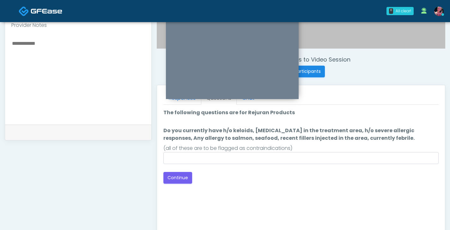
scroll to position [213, 0]
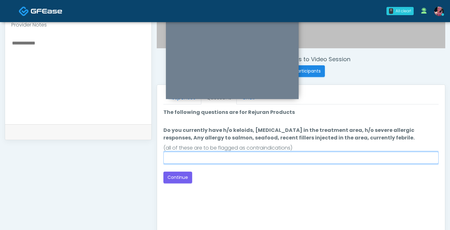
click at [262, 159] on input "Do you currently have h/o keloids, skin infection in the treatment area, h/o se…" at bounding box center [300, 158] width 275 height 12
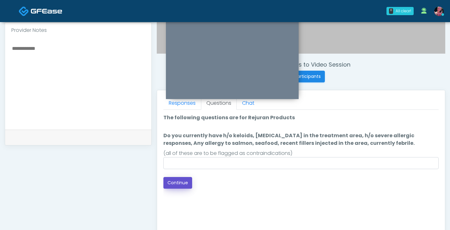
click at [183, 184] on button "Continue" at bounding box center [177, 183] width 29 height 12
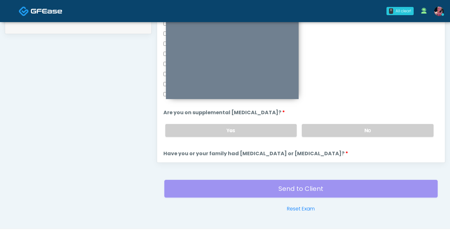
scroll to position [104, 0]
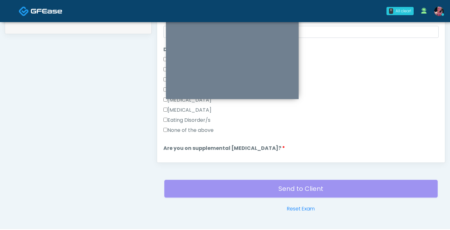
click at [190, 135] on div "None of the above" at bounding box center [300, 132] width 275 height 10
click at [190, 134] on label "None of the above" at bounding box center [188, 131] width 50 height 8
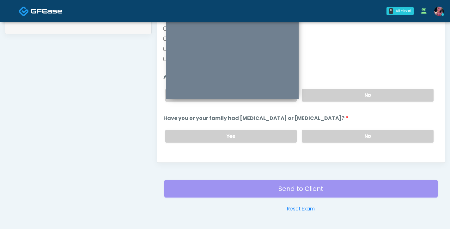
scroll to position [183, 0]
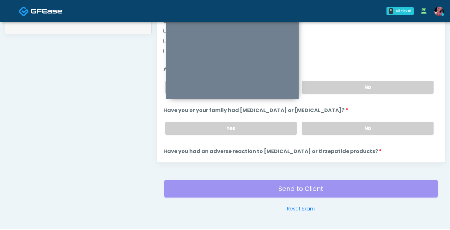
click at [387, 97] on div "Yes No" at bounding box center [299, 87] width 278 height 23
click at [382, 89] on label "No" at bounding box center [368, 87] width 132 height 13
click at [382, 130] on label "No" at bounding box center [368, 128] width 132 height 13
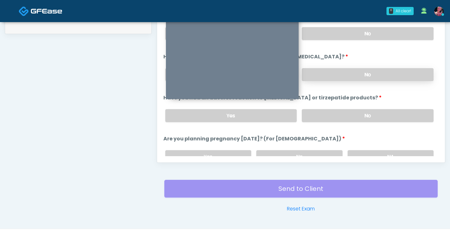
scroll to position [245, 0]
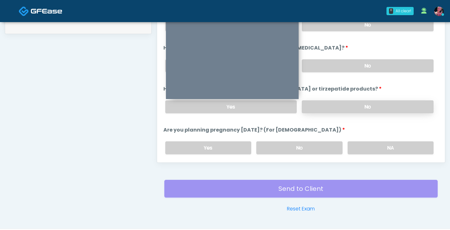
click at [371, 109] on label "No" at bounding box center [368, 106] width 132 height 13
click at [324, 149] on label "No" at bounding box center [299, 147] width 86 height 13
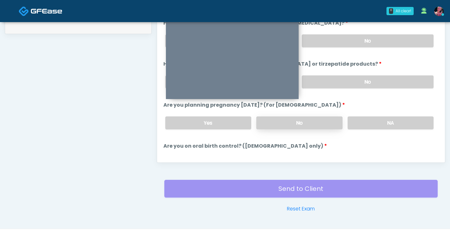
scroll to position [276, 0]
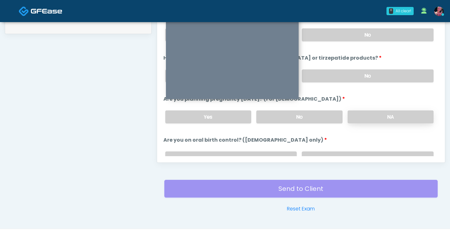
click at [404, 115] on label "NA" at bounding box center [390, 117] width 86 height 13
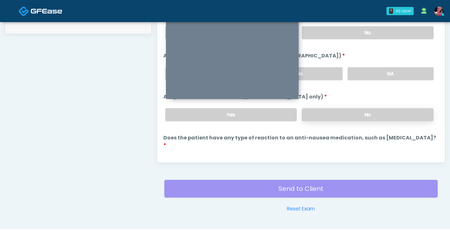
click at [384, 110] on label "No" at bounding box center [368, 114] width 132 height 13
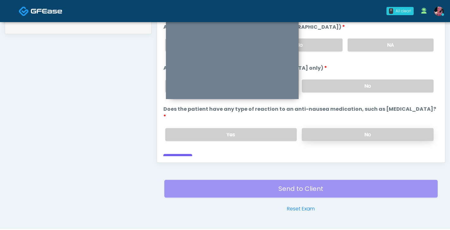
click at [376, 128] on label "No" at bounding box center [368, 134] width 132 height 13
click at [167, 154] on button "Continue" at bounding box center [177, 160] width 29 height 12
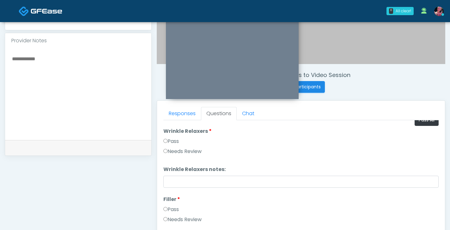
scroll to position [25, 0]
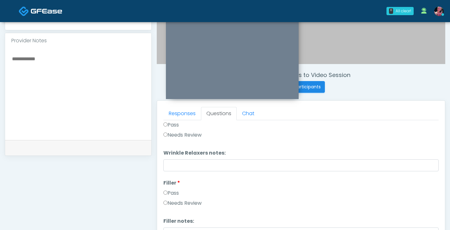
click at [181, 128] on div "Pass" at bounding box center [300, 126] width 275 height 10
click at [176, 124] on label "Pass" at bounding box center [170, 125] width 15 height 8
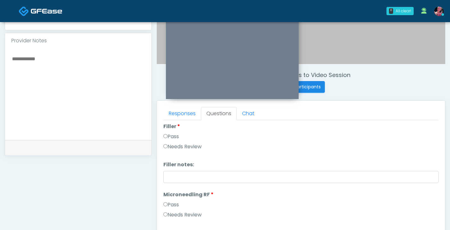
click at [168, 135] on label "Pass" at bounding box center [170, 137] width 15 height 8
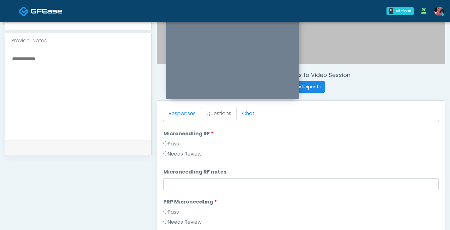
click at [167, 143] on label "Pass" at bounding box center [170, 144] width 15 height 8
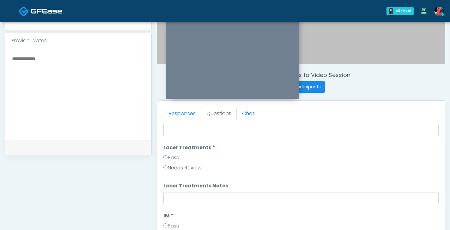
click at [166, 154] on label "Pass" at bounding box center [170, 158] width 15 height 8
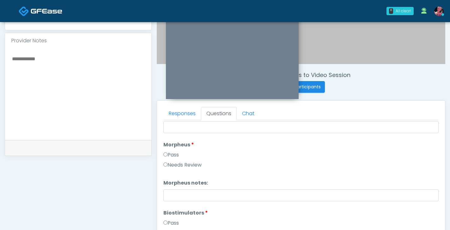
scroll to position [557, 0]
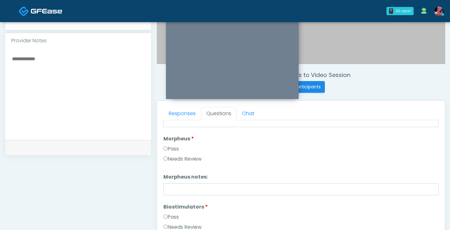
click at [164, 153] on div "Pass" at bounding box center [300, 150] width 275 height 10
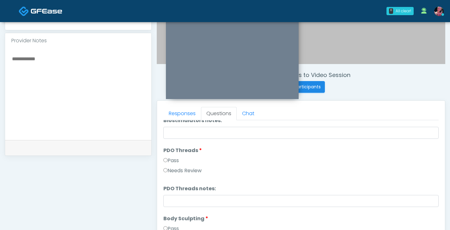
scroll to position [684, 0]
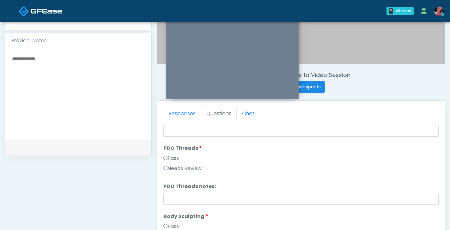
click at [171, 156] on label "Pass" at bounding box center [170, 159] width 15 height 8
click at [171, 156] on label "Pass" at bounding box center [170, 158] width 15 height 8
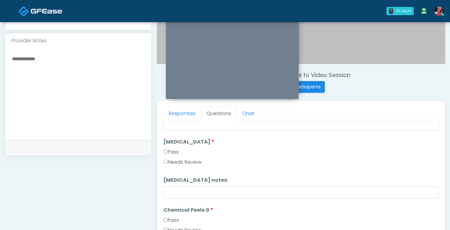
scroll to position [828, 0]
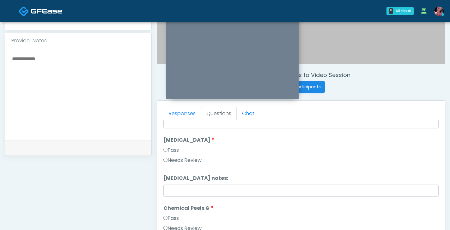
click at [171, 145] on li "Cryolipolysis Cryolipolysis Pass Needs Review" at bounding box center [300, 151] width 275 height 30
click at [168, 149] on label "Pass" at bounding box center [170, 151] width 15 height 8
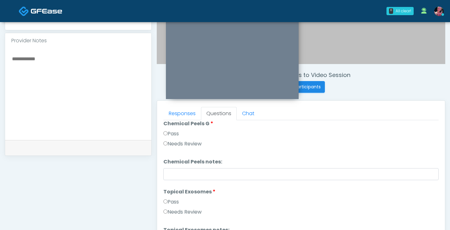
click at [170, 132] on label "Pass" at bounding box center [170, 134] width 15 height 8
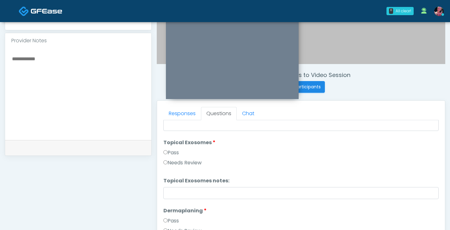
scroll to position [963, 0]
click at [171, 147] on li "Topical Exosomes Topical Exosomes Pass Needs Review" at bounding box center [300, 154] width 275 height 30
click at [171, 150] on label "Pass" at bounding box center [170, 153] width 15 height 8
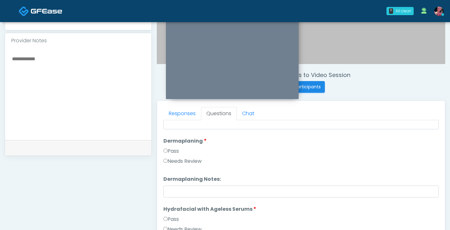
click at [171, 150] on label "Pass" at bounding box center [170, 151] width 15 height 8
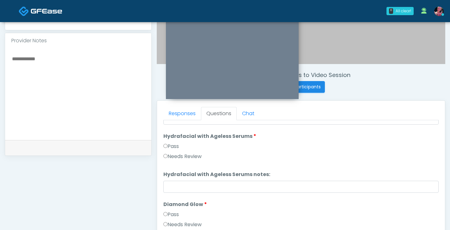
click at [171, 146] on label "Pass" at bounding box center [170, 147] width 15 height 8
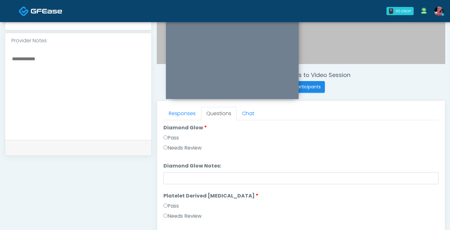
click at [171, 137] on label "Pass" at bounding box center [170, 138] width 15 height 8
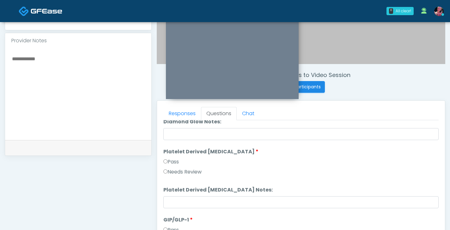
scroll to position [1244, 0]
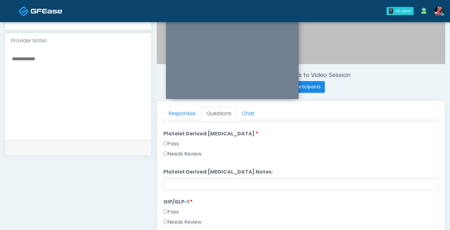
click at [168, 150] on div "Pass" at bounding box center [300, 145] width 275 height 10
click at [168, 148] on div "Pass" at bounding box center [300, 145] width 275 height 10
click at [167, 141] on label "Pass" at bounding box center [170, 144] width 15 height 8
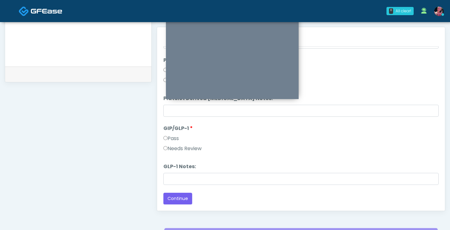
scroll to position [274, 0]
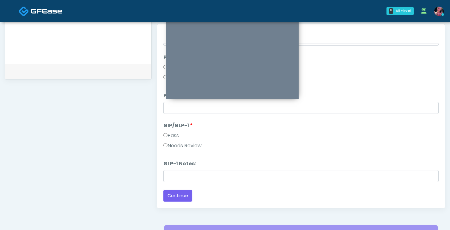
click at [172, 138] on label "Pass" at bounding box center [170, 136] width 15 height 8
click at [172, 146] on label "Needs Review" at bounding box center [182, 146] width 38 height 8
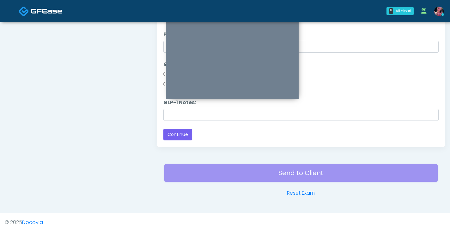
scroll to position [336, 0]
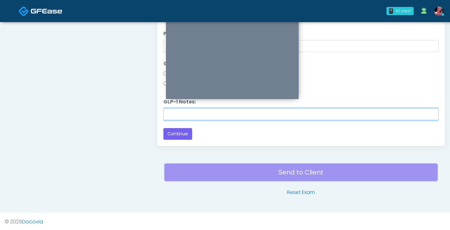
click at [177, 117] on input "GLP-1 Notes:" at bounding box center [300, 114] width 275 height 12
type input "**********"
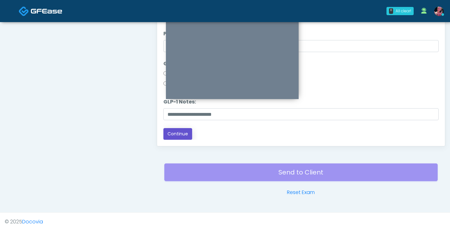
click at [181, 135] on button "Continue" at bounding box center [177, 134] width 29 height 12
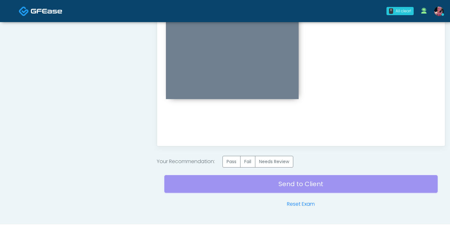
scroll to position [348, 0]
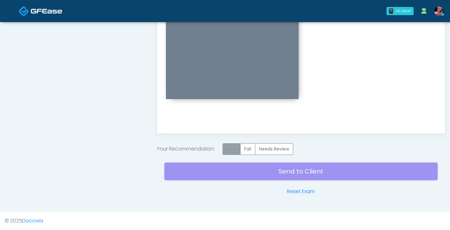
click at [232, 145] on label "Pass" at bounding box center [231, 149] width 18 height 12
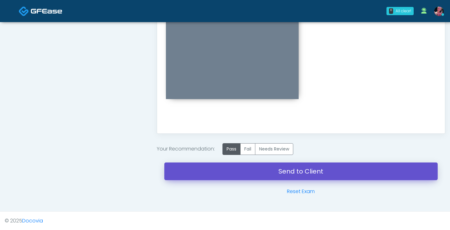
click at [346, 164] on link "Send to Client" at bounding box center [300, 172] width 273 height 18
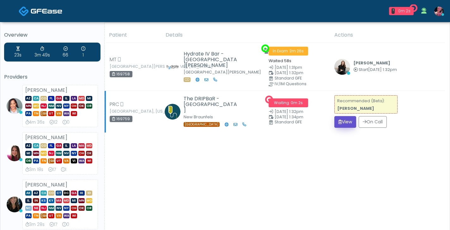
click at [344, 121] on button "View" at bounding box center [345, 122] width 22 height 12
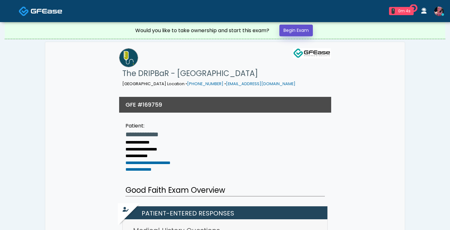
click at [310, 32] on link "Begin Exam" at bounding box center [295, 31] width 33 height 12
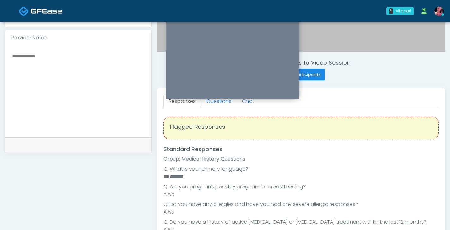
scroll to position [209, 0]
click at [208, 106] on link "Questions" at bounding box center [219, 102] width 36 height 13
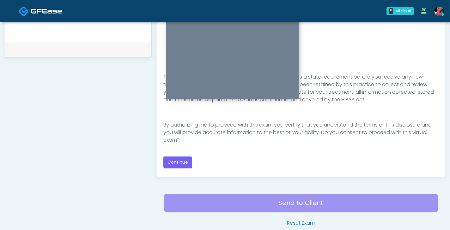
scroll to position [337, 0]
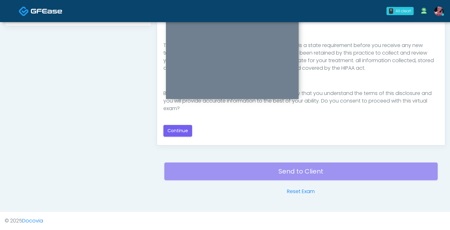
click at [188, 118] on div "Good Faith Exam Script Good Faith Exam Script INTRODUCTION Hello, my name is un…" at bounding box center [300, 60] width 275 height 153
click at [186, 126] on button "Continue" at bounding box center [177, 131] width 29 height 12
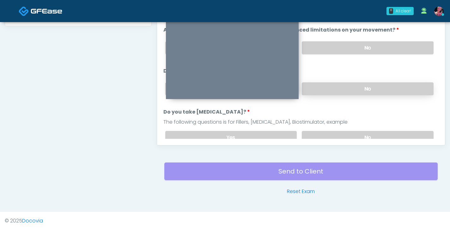
drag, startPoint x: 372, startPoint y: 48, endPoint x: 366, endPoint y: 81, distance: 34.3
click at [372, 48] on label "No" at bounding box center [368, 47] width 132 height 13
click at [366, 86] on label "No" at bounding box center [368, 88] width 132 height 13
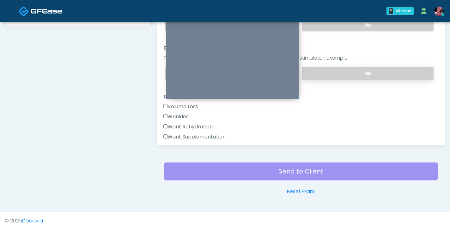
click at [366, 70] on label "No" at bounding box center [368, 73] width 132 height 13
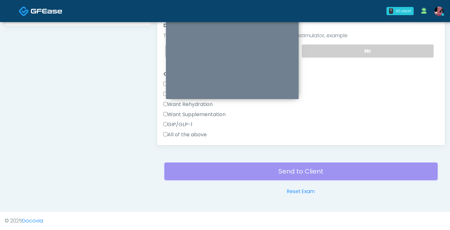
scroll to position [82, 0]
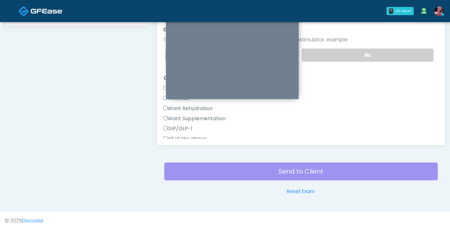
click at [196, 118] on label "Want Supplementation" at bounding box center [194, 119] width 62 height 8
click at [195, 111] on label "Want Rehydration" at bounding box center [187, 109] width 49 height 8
click at [195, 122] on div "Want Supplementation" at bounding box center [300, 120] width 275 height 10
click at [195, 115] on label "Want Supplementation" at bounding box center [194, 119] width 62 height 8
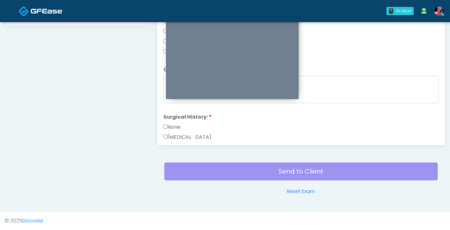
scroll to position [172, 0]
click at [171, 123] on label "None" at bounding box center [171, 125] width 17 height 8
click at [177, 130] on button "Continue" at bounding box center [177, 135] width 29 height 12
click at [180, 129] on button "Continue" at bounding box center [177, 135] width 29 height 12
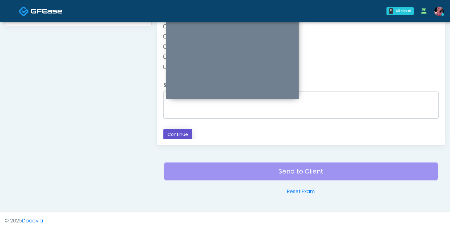
click at [183, 130] on button "Continue" at bounding box center [177, 135] width 29 height 12
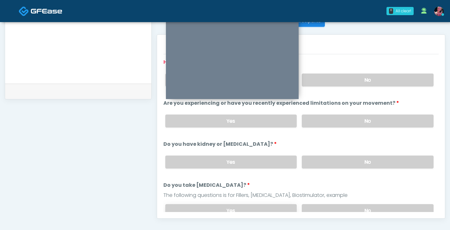
scroll to position [249, 0]
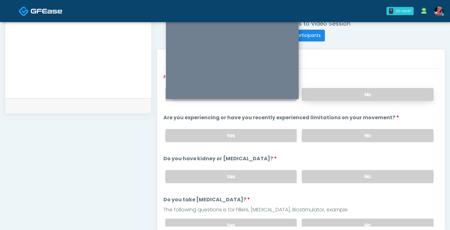
click at [335, 95] on label "No" at bounding box center [368, 94] width 132 height 13
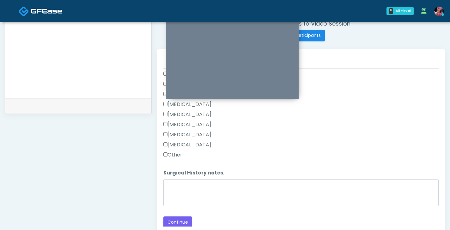
scroll to position [337, 0]
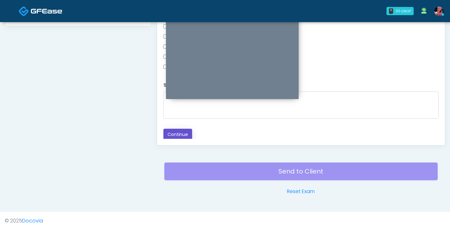
click at [187, 130] on button "Continue" at bounding box center [177, 135] width 29 height 12
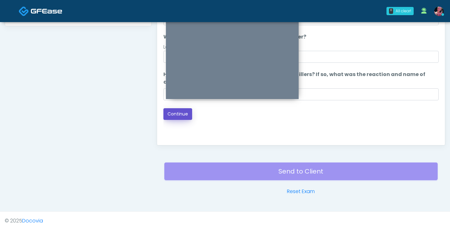
click at [172, 117] on button "Continue" at bounding box center [177, 114] width 29 height 12
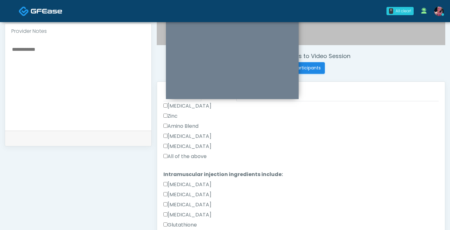
scroll to position [316, 0]
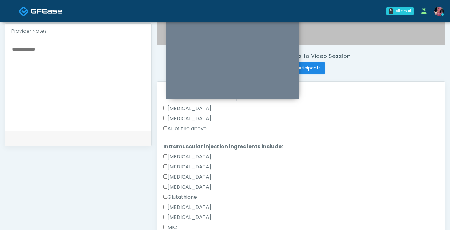
click at [191, 130] on label "All of the above" at bounding box center [184, 129] width 43 height 8
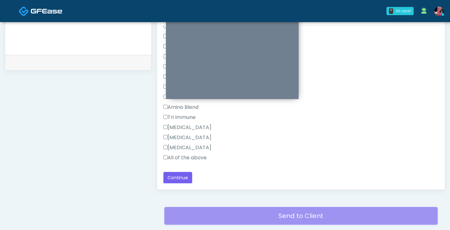
scroll to position [294, 0]
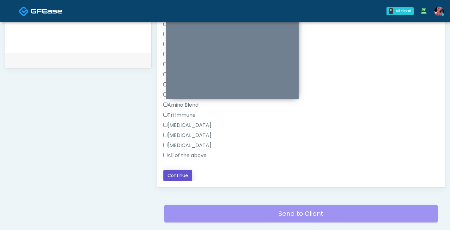
drag, startPoint x: 175, startPoint y: 172, endPoint x: 190, endPoint y: 154, distance: 23.7
click at [190, 154] on label "All of the above" at bounding box center [184, 156] width 43 height 8
click at [178, 174] on button "Continue" at bounding box center [177, 176] width 29 height 12
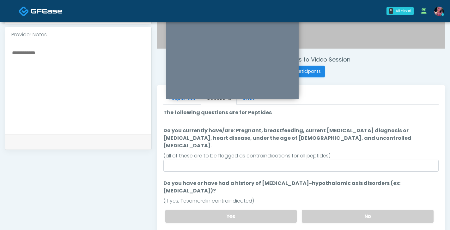
scroll to position [213, 0]
click at [333, 210] on label "No" at bounding box center [368, 216] width 132 height 13
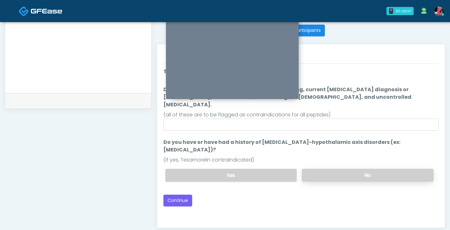
scroll to position [254, 0]
click at [183, 195] on button "Continue" at bounding box center [177, 201] width 29 height 12
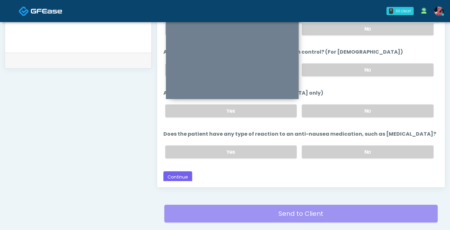
scroll to position [310, 0]
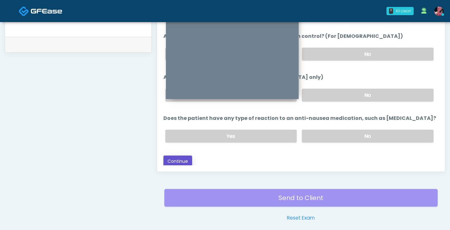
click at [179, 160] on button "Continue" at bounding box center [177, 162] width 29 height 12
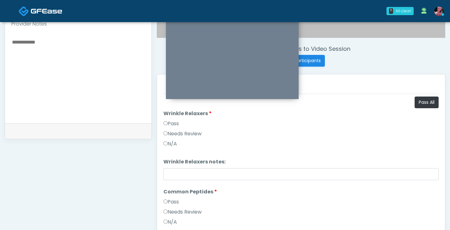
scroll to position [217, 0]
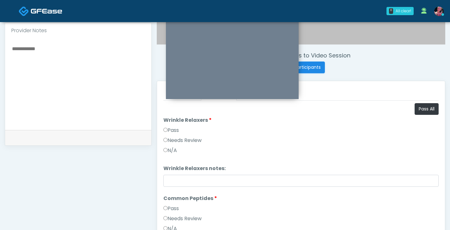
click at [175, 125] on li "Wrinkle Relaxers Wrinkle Relaxers Pass Needs Review N/A" at bounding box center [300, 137] width 275 height 40
click at [173, 133] on label "Pass" at bounding box center [170, 131] width 15 height 8
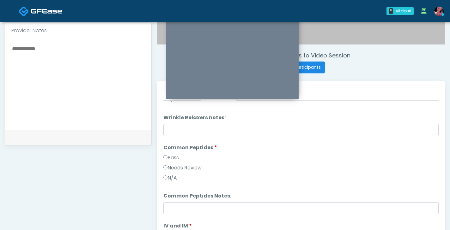
click at [170, 159] on label "Pass" at bounding box center [170, 158] width 15 height 8
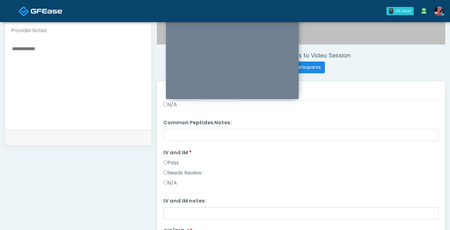
click at [168, 161] on label "Pass" at bounding box center [170, 163] width 15 height 8
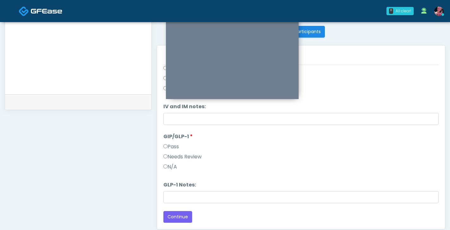
scroll to position [257, 0]
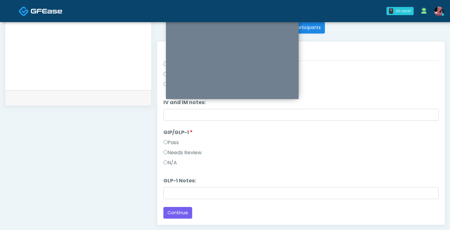
click at [174, 159] on div "Needs Review" at bounding box center [300, 154] width 275 height 10
click at [174, 165] on label "N/A" at bounding box center [170, 163] width 14 height 8
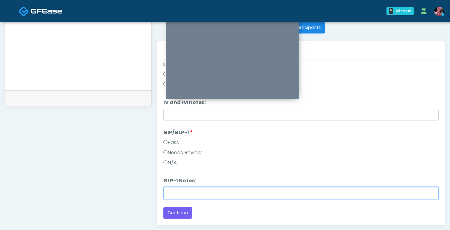
click at [176, 188] on input "GLP-1 Notes:" at bounding box center [300, 193] width 275 height 12
type input "**********"
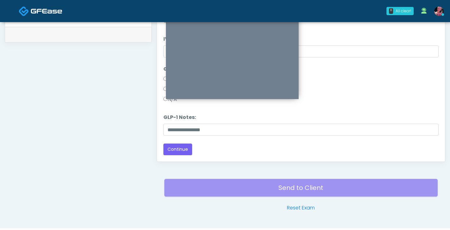
scroll to position [332, 0]
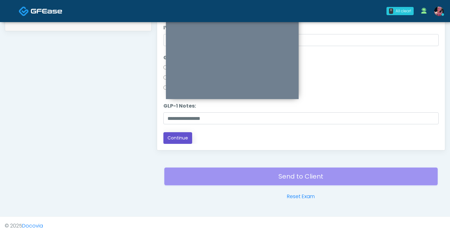
click at [182, 137] on button "Continue" at bounding box center [177, 138] width 29 height 12
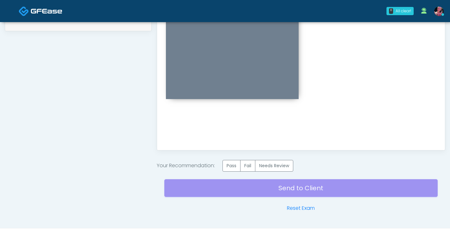
scroll to position [0, 0]
click at [231, 166] on label "Pass" at bounding box center [231, 166] width 18 height 12
click at [231, 192] on div "Send to Client Reset Exam" at bounding box center [300, 192] width 273 height 40
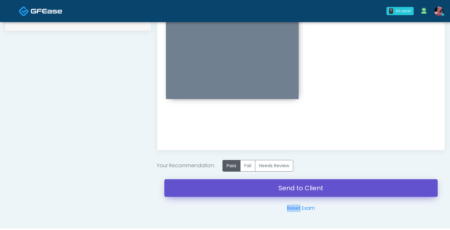
click at [229, 188] on link "Send to Client" at bounding box center [300, 188] width 273 height 18
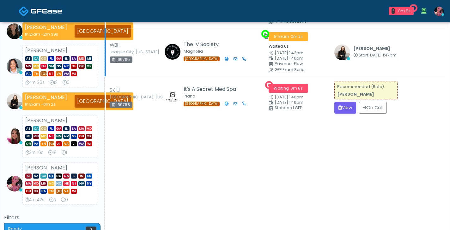
scroll to position [74, 0]
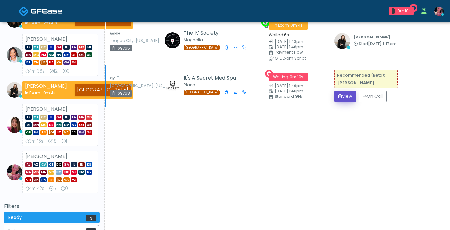
click at [338, 99] on button "View" at bounding box center [345, 97] width 22 height 12
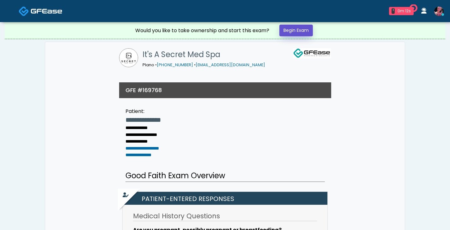
click at [284, 26] on link "Begin Exam" at bounding box center [295, 31] width 33 height 12
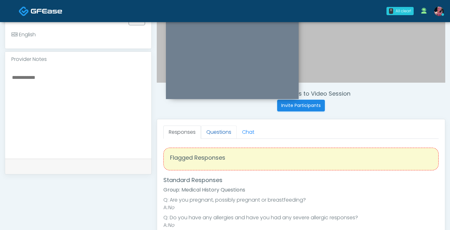
scroll to position [176, 0]
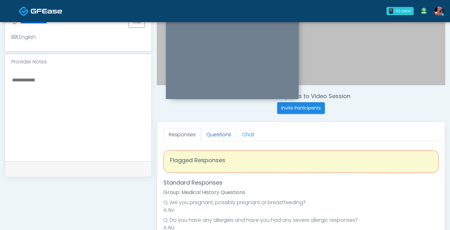
click at [213, 137] on link "Questions" at bounding box center [219, 134] width 36 height 13
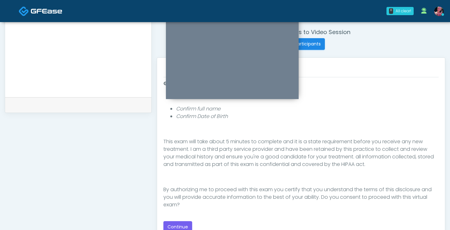
scroll to position [337, 0]
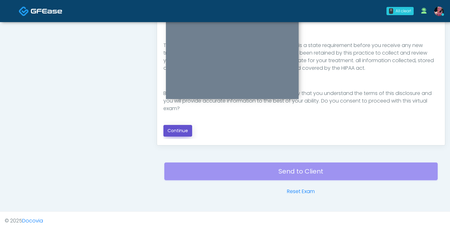
click at [180, 127] on button "Continue" at bounding box center [177, 131] width 29 height 12
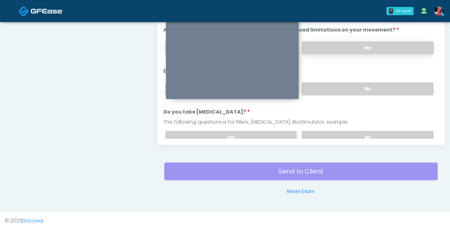
click at [369, 51] on label "No" at bounding box center [368, 47] width 132 height 13
click at [369, 83] on label "No" at bounding box center [368, 88] width 132 height 13
click at [368, 135] on label "No" at bounding box center [368, 137] width 132 height 13
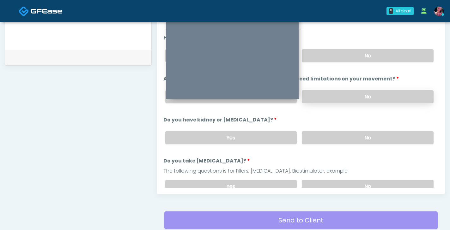
scroll to position [284, 0]
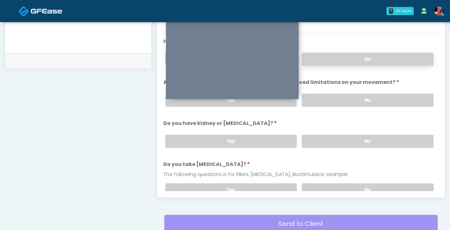
click at [349, 60] on label "No" at bounding box center [368, 59] width 132 height 13
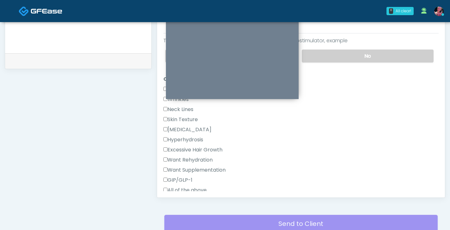
scroll to position [131, 0]
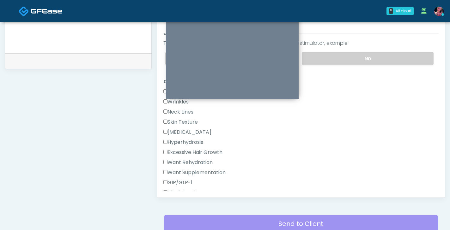
click at [172, 103] on label "Wrinkles" at bounding box center [175, 102] width 25 height 8
click at [173, 104] on label "Wrinkles" at bounding box center [175, 102] width 25 height 8
click at [182, 149] on label "Excessive Hair Growth" at bounding box center [192, 153] width 59 height 8
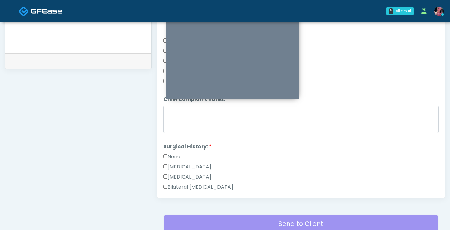
click at [173, 153] on label "None" at bounding box center [171, 157] width 17 height 8
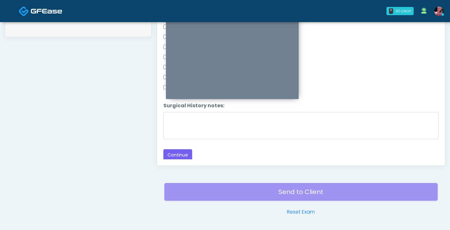
scroll to position [337, 0]
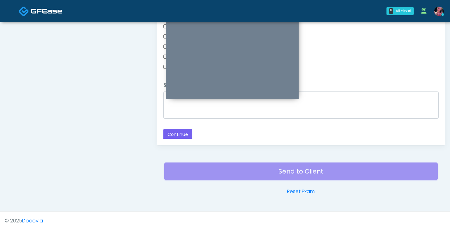
click at [172, 141] on div "Responses Questions Chat Good Faith Exam Script Good Faith Exam Script INTRODUC…" at bounding box center [301, 53] width 288 height 184
click at [172, 138] on button "Continue" at bounding box center [177, 135] width 29 height 12
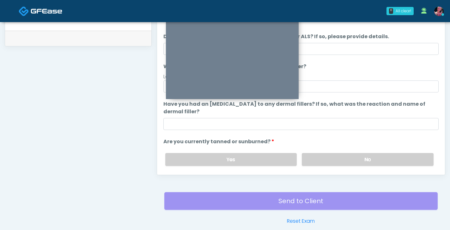
scroll to position [309, 0]
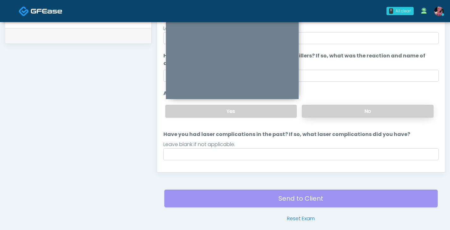
click at [370, 114] on label "No" at bounding box center [368, 111] width 132 height 13
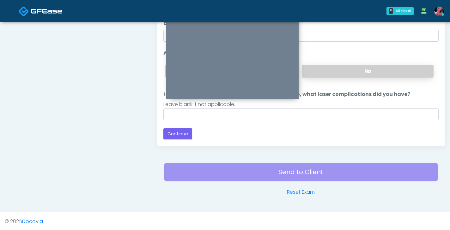
scroll to position [336, 0]
click at [181, 132] on button "Continue" at bounding box center [177, 134] width 29 height 12
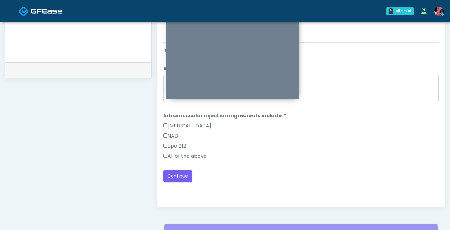
scroll to position [277, 0]
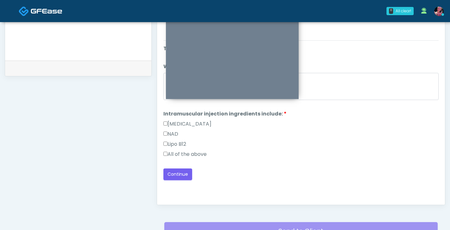
click at [190, 159] on div "All of the above" at bounding box center [300, 156] width 275 height 10
click at [190, 158] on label "All of the above" at bounding box center [184, 155] width 43 height 8
click at [183, 174] on button "Continue" at bounding box center [177, 175] width 29 height 12
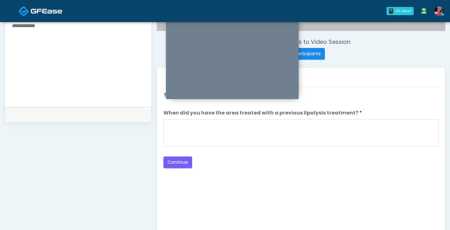
scroll to position [225, 0]
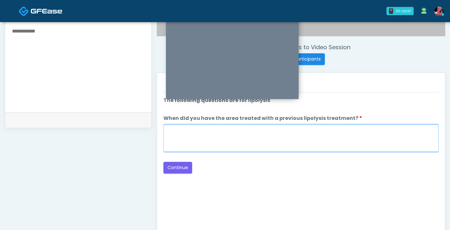
click at [345, 126] on textarea "When did you have the area treated with a previous lipolysis treatment?" at bounding box center [300, 138] width 275 height 27
type textarea "*****"
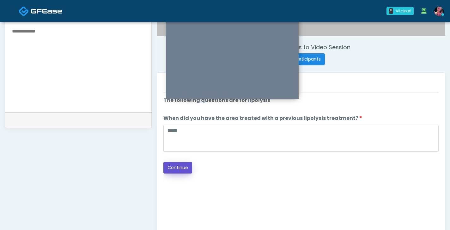
click at [187, 169] on button "Continue" at bounding box center [177, 168] width 29 height 12
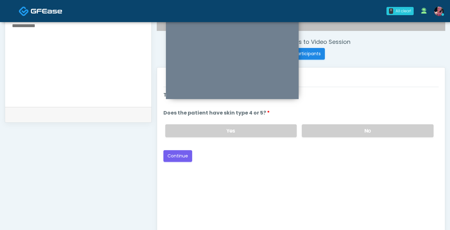
scroll to position [227, 0]
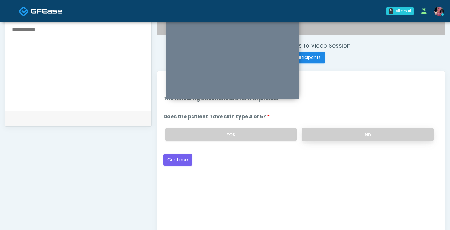
click at [345, 138] on label "No" at bounding box center [368, 134] width 132 height 13
click at [172, 161] on button "Continue" at bounding box center [177, 160] width 29 height 12
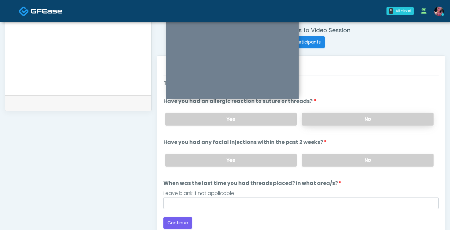
scroll to position [240, 0]
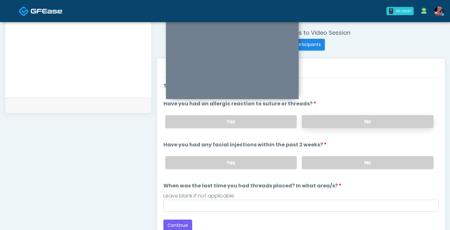
click at [344, 119] on label "No" at bounding box center [368, 121] width 132 height 13
click at [342, 150] on li "Have you had any facial injections within the past 2 weeks? Have you had any fa…" at bounding box center [300, 157] width 275 height 33
click at [341, 161] on label "No" at bounding box center [368, 162] width 132 height 13
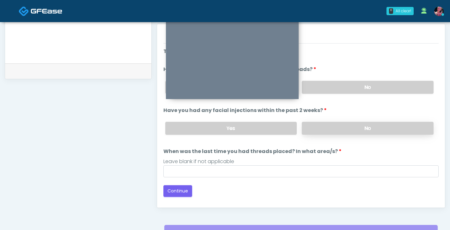
scroll to position [274, 0]
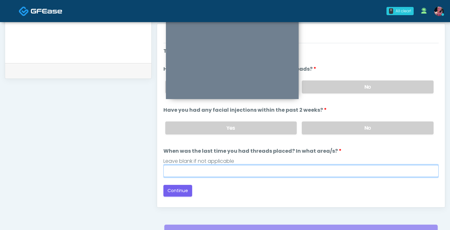
click at [321, 165] on input "When was the last time you had threads placed? In what area/s?" at bounding box center [300, 171] width 275 height 12
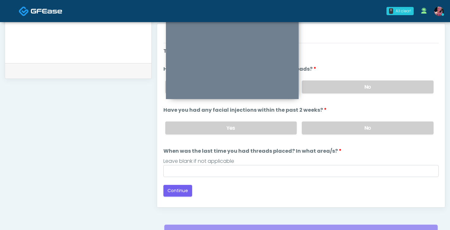
drag, startPoint x: 245, startPoint y: 197, endPoint x: 231, endPoint y: 197, distance: 14.5
click at [245, 197] on div "Good Faith Exam Script Good Faith Exam Script INTRODUCTION Hello, my name is un…" at bounding box center [300, 122] width 275 height 158
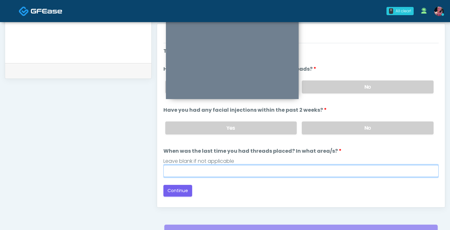
click at [224, 173] on input "When was the last time you had threads placed? In what area/s?" at bounding box center [300, 171] width 275 height 12
type input "*****"
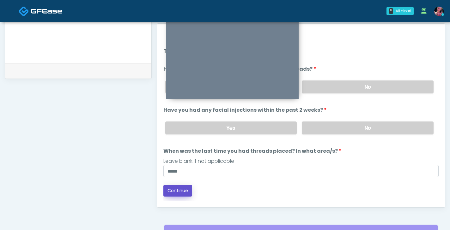
click at [170, 191] on button "Continue" at bounding box center [177, 191] width 29 height 12
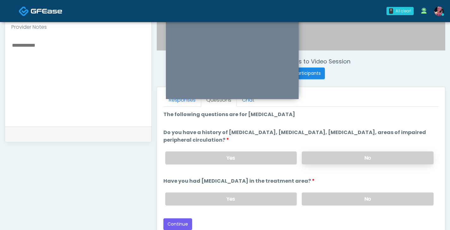
click at [326, 159] on label "No" at bounding box center [368, 158] width 132 height 13
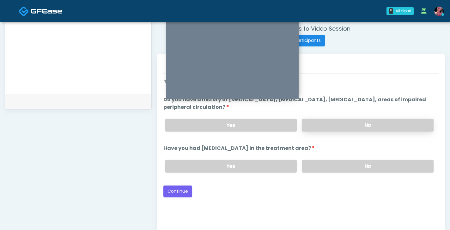
scroll to position [245, 0]
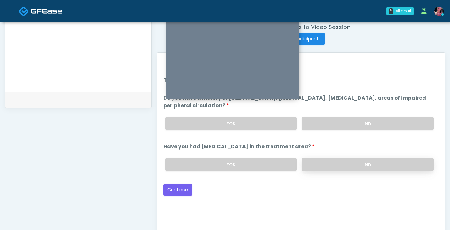
click at [325, 165] on label "No" at bounding box center [368, 164] width 132 height 13
click at [187, 189] on button "Continue" at bounding box center [177, 190] width 29 height 12
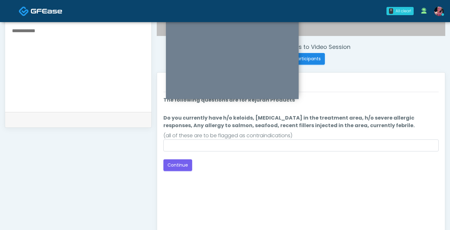
scroll to position [225, 0]
click at [183, 167] on button "Continue" at bounding box center [177, 166] width 29 height 12
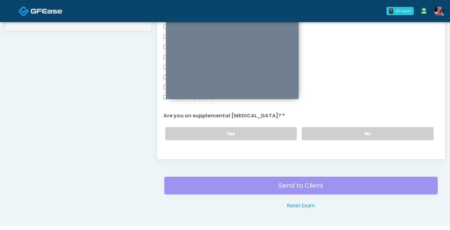
scroll to position [132, 0]
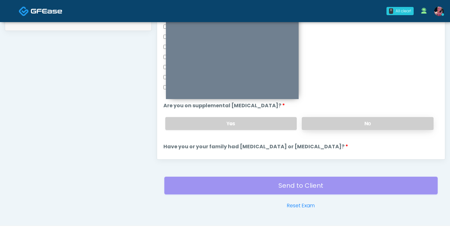
click at [356, 121] on label "No" at bounding box center [368, 123] width 132 height 13
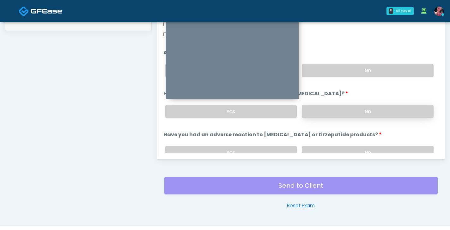
click at [354, 110] on label "No" at bounding box center [368, 111] width 132 height 13
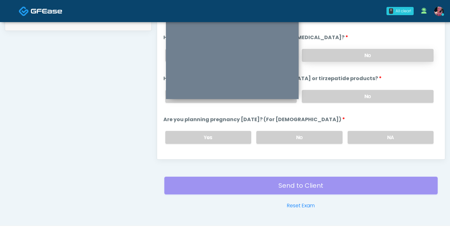
scroll to position [261, 0]
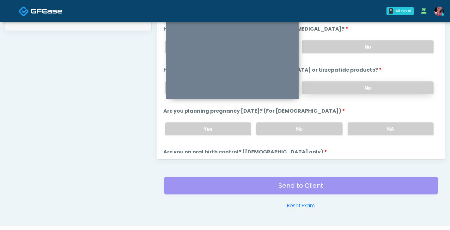
click at [351, 86] on label "No" at bounding box center [368, 87] width 132 height 13
click at [370, 120] on div "Yes No NA" at bounding box center [299, 128] width 278 height 23
click at [370, 129] on label "NA" at bounding box center [390, 129] width 86 height 13
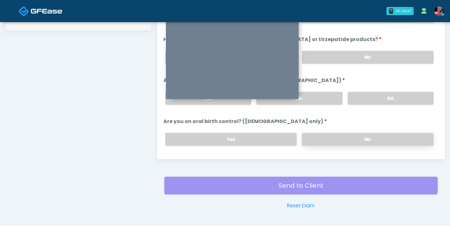
click at [368, 133] on label "No" at bounding box center [368, 139] width 132 height 13
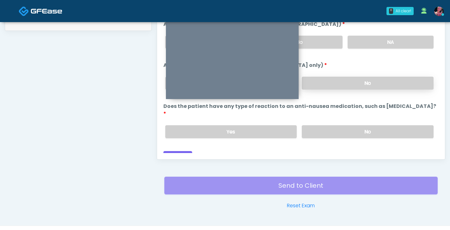
scroll to position [348, 0]
click at [365, 125] on label "No" at bounding box center [368, 131] width 132 height 13
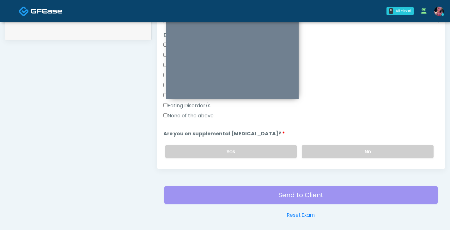
scroll to position [125, 0]
click at [204, 117] on label "None of the above" at bounding box center [188, 116] width 50 height 8
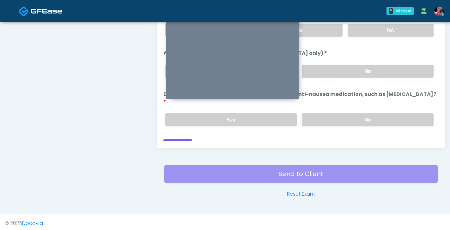
scroll to position [337, 0]
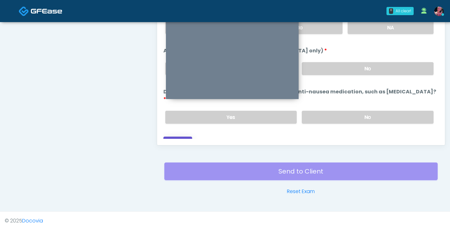
click at [185, 137] on button "Continue" at bounding box center [177, 143] width 29 height 12
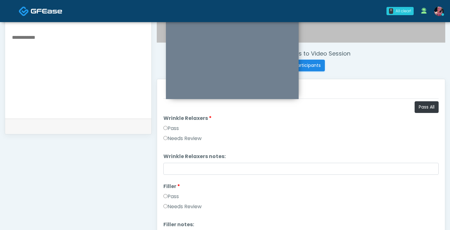
scroll to position [221, 0]
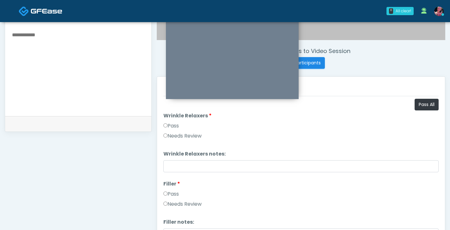
click at [175, 125] on label "Pass" at bounding box center [170, 126] width 15 height 8
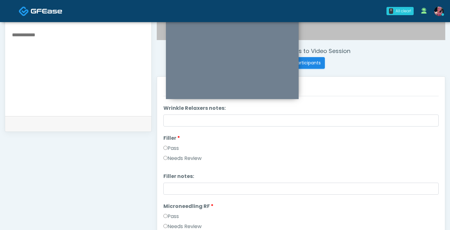
click at [167, 146] on label "Pass" at bounding box center [170, 149] width 15 height 8
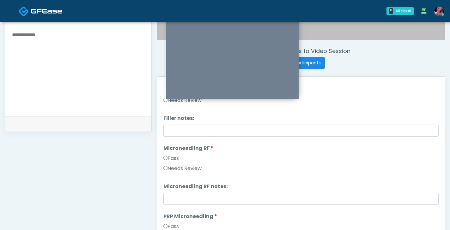
click at [167, 159] on label "Pass" at bounding box center [170, 159] width 15 height 8
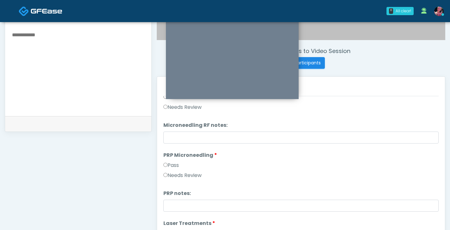
scroll to position [167, 0]
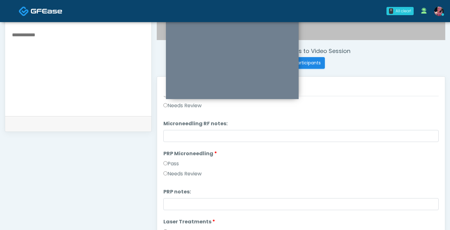
click at [165, 169] on div "Pass" at bounding box center [300, 165] width 275 height 10
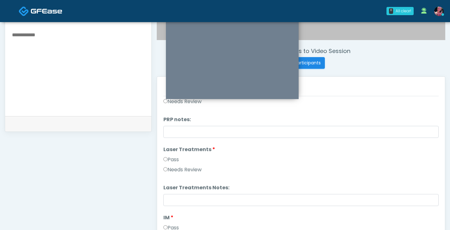
click at [165, 163] on label "Pass" at bounding box center [170, 160] width 15 height 8
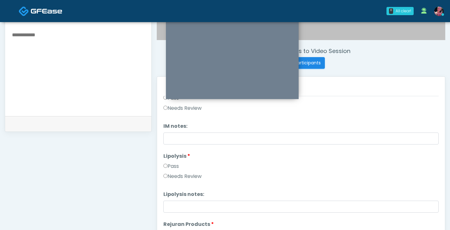
scroll to position [376, 0]
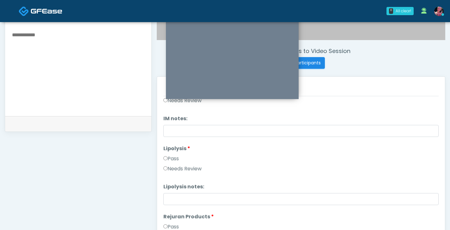
click at [184, 154] on li "Lipolysis Lipolysis Pass Needs Review" at bounding box center [300, 160] width 275 height 30
click at [176, 154] on li "Lipolysis Lipolysis Pass Needs Review" at bounding box center [300, 160] width 275 height 30
click at [171, 157] on label "Pass" at bounding box center [170, 159] width 15 height 8
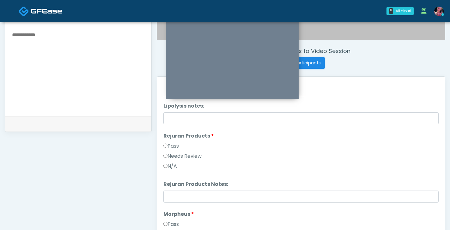
click at [171, 147] on label "Pass" at bounding box center [170, 146] width 15 height 8
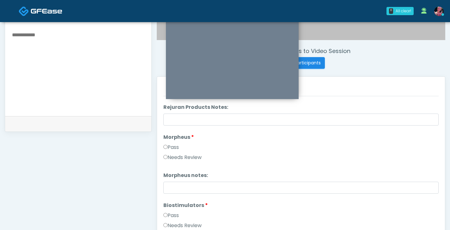
click at [171, 147] on label "Pass" at bounding box center [170, 148] width 15 height 8
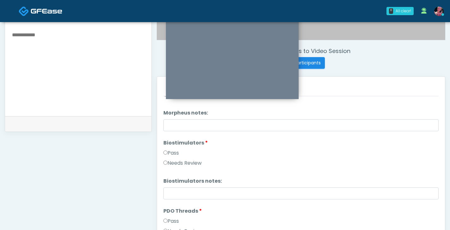
scroll to position [600, 0]
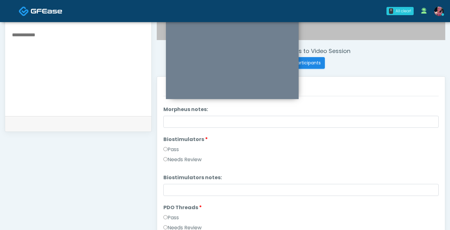
click at [170, 155] on div "Pass" at bounding box center [300, 151] width 275 height 10
click at [169, 141] on label "Biostimulators" at bounding box center [185, 140] width 45 height 8
click at [169, 150] on label "Pass" at bounding box center [170, 150] width 15 height 8
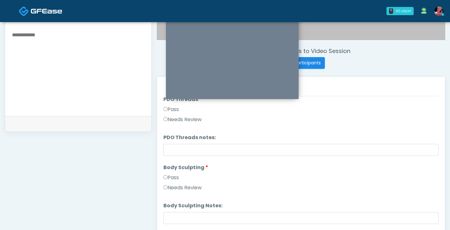
scroll to position [710, 0]
click at [174, 112] on div "Pass" at bounding box center [300, 110] width 275 height 10
click at [174, 111] on label "Pass" at bounding box center [170, 109] width 15 height 8
click at [173, 177] on label "Pass" at bounding box center [170, 177] width 15 height 8
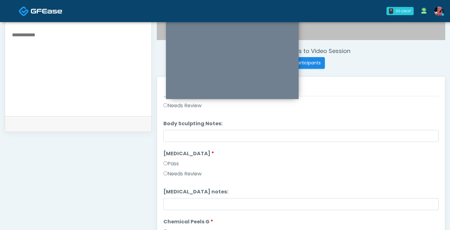
click at [172, 163] on label "Pass" at bounding box center [170, 164] width 15 height 8
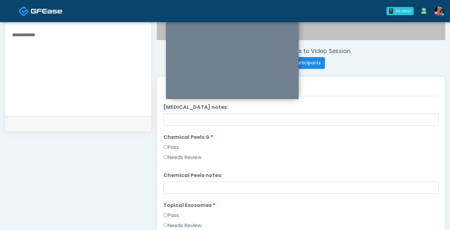
click at [173, 148] on label "Pass" at bounding box center [170, 148] width 15 height 8
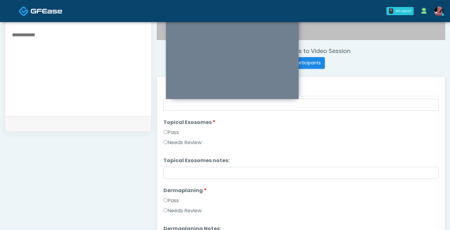
scroll to position [960, 0]
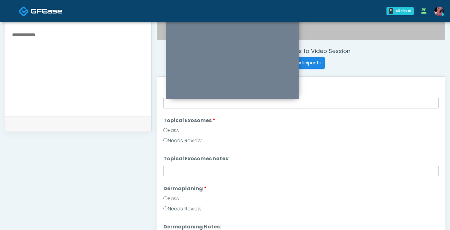
click at [172, 134] on label "Pass" at bounding box center [170, 131] width 15 height 8
click at [172, 131] on label "Pass" at bounding box center [170, 131] width 15 height 8
click at [172, 201] on label "Pass" at bounding box center [170, 199] width 15 height 8
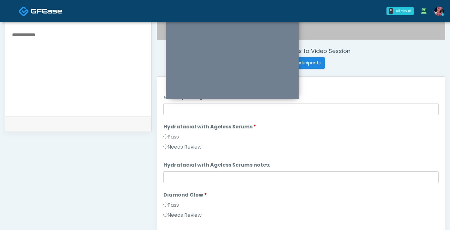
scroll to position [1093, 0]
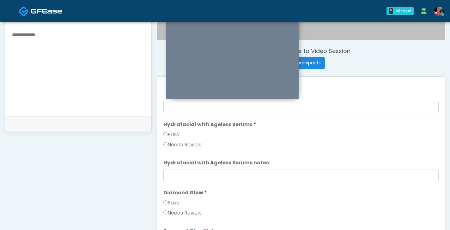
click at [171, 132] on label "Pass" at bounding box center [170, 135] width 15 height 8
click at [171, 201] on label "Pass" at bounding box center [170, 203] width 15 height 8
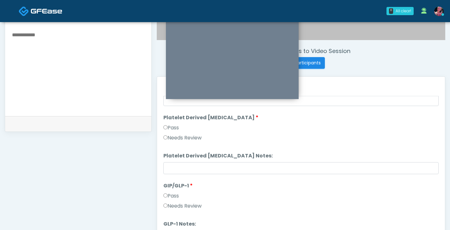
scroll to position [1244, 0]
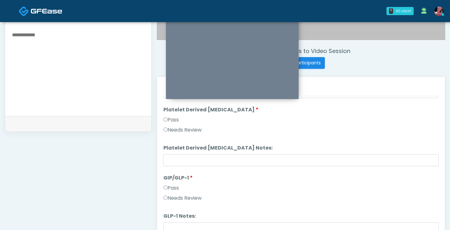
click at [177, 119] on label "Pass" at bounding box center [170, 120] width 15 height 8
click at [182, 199] on label "Needs Review" at bounding box center [182, 199] width 38 height 8
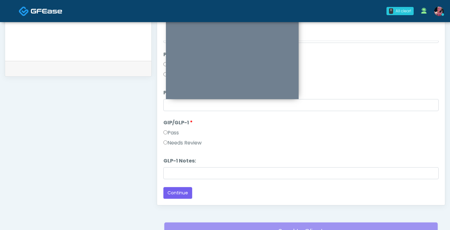
scroll to position [284, 0]
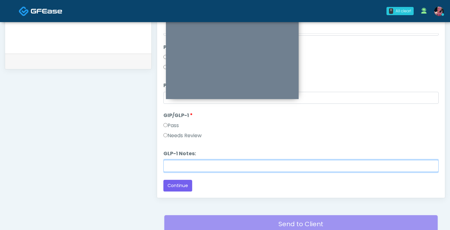
click at [182, 165] on input "GLP-1 Notes:" at bounding box center [300, 166] width 275 height 12
type input "**********"
drag, startPoint x: 178, startPoint y: 165, endPoint x: 159, endPoint y: 165, distance: 19.6
click at [159, 165] on div "Responses Questions Chat Good Faith Exam Script Good Faith Exam Script INTRODUC…" at bounding box center [301, 106] width 288 height 184
click button "Connect with an agent" at bounding box center [0, 0] width 0 height 0
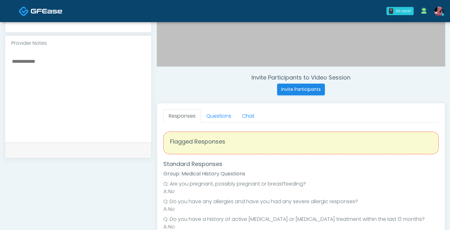
scroll to position [205, 0]
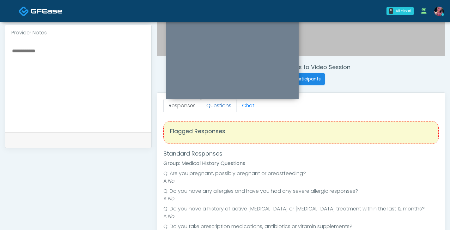
click at [225, 102] on link "Questions" at bounding box center [219, 105] width 36 height 13
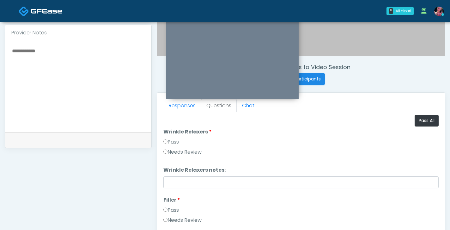
scroll to position [0, 0]
click at [168, 137] on li "Wrinkle Relaxers Wrinkle Relaxers Pass Needs Review" at bounding box center [300, 143] width 275 height 30
click at [173, 138] on label "Pass" at bounding box center [170, 142] width 15 height 8
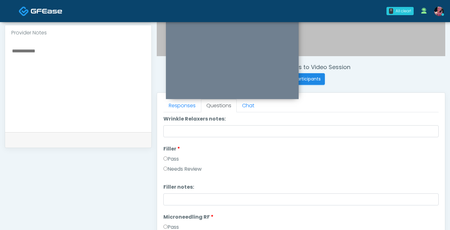
scroll to position [53, 0]
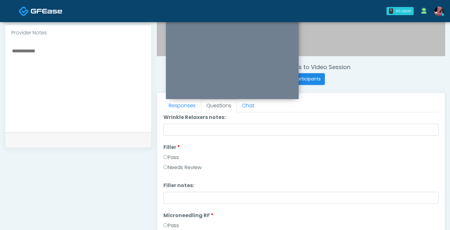
drag, startPoint x: 172, startPoint y: 150, endPoint x: 172, endPoint y: 157, distance: 6.6
click at [172, 150] on label "Filler" at bounding box center [171, 148] width 17 height 8
click at [172, 157] on label "Pass" at bounding box center [170, 158] width 15 height 8
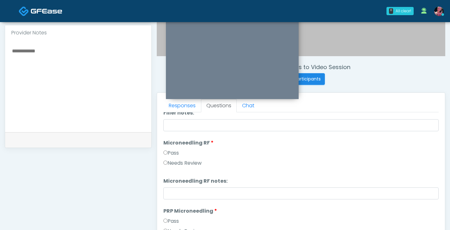
click at [172, 149] on li "Microneedling RF Microneedling RF Pass Needs Review" at bounding box center [300, 154] width 275 height 30
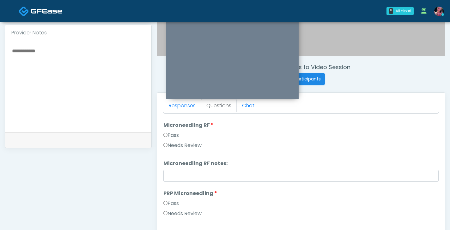
click at [171, 138] on label "Pass" at bounding box center [170, 136] width 15 height 8
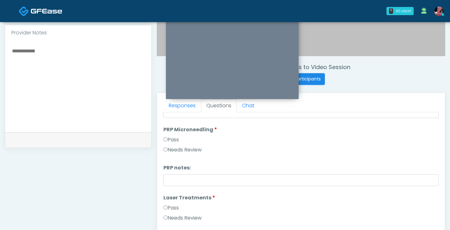
click at [170, 141] on label "Pass" at bounding box center [170, 140] width 15 height 8
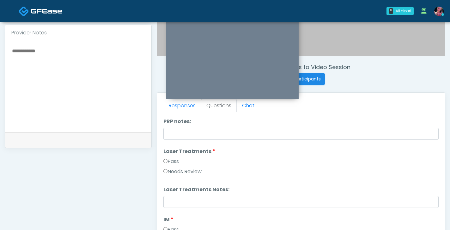
click at [170, 163] on label "Pass" at bounding box center [170, 162] width 15 height 8
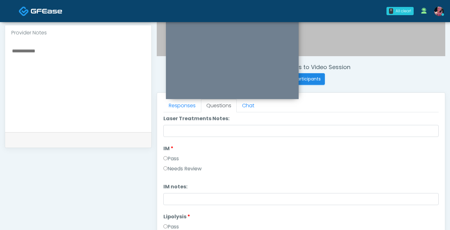
click at [171, 156] on label "Pass" at bounding box center [170, 159] width 15 height 8
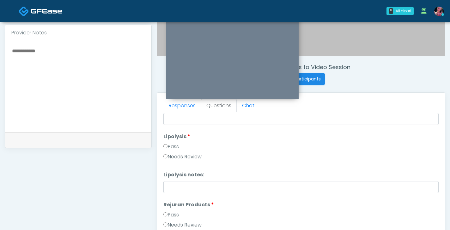
click at [171, 149] on label "Pass" at bounding box center [170, 147] width 15 height 8
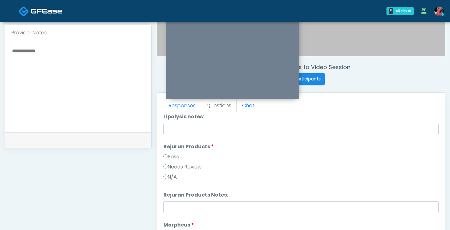
click at [169, 155] on label "Pass" at bounding box center [170, 157] width 15 height 8
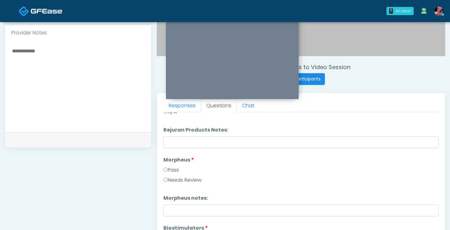
click at [168, 169] on label "Pass" at bounding box center [170, 170] width 15 height 8
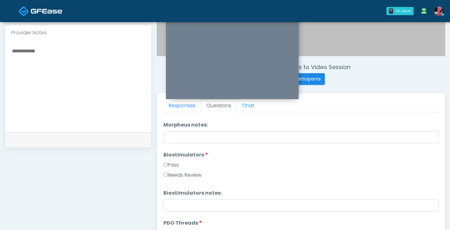
click at [169, 165] on label "Pass" at bounding box center [170, 165] width 15 height 8
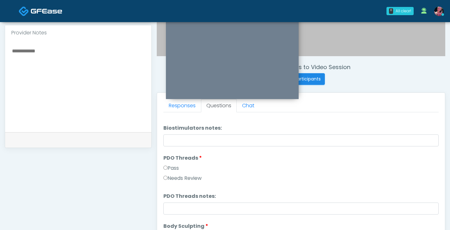
click at [169, 165] on label "Pass" at bounding box center [170, 169] width 15 height 8
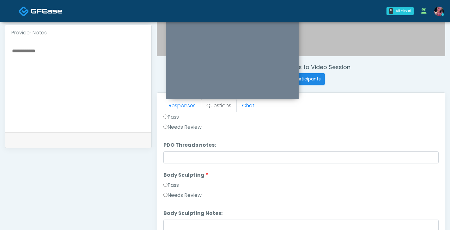
scroll to position [717, 0]
click at [168, 180] on li "Body Sculpting Body Sculpting Pass Needs Review" at bounding box center [300, 186] width 275 height 30
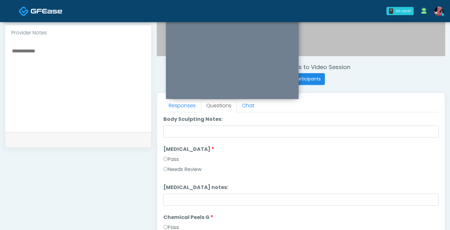
scroll to position [811, 0]
click at [173, 146] on label "[MEDICAL_DATA]" at bounding box center [188, 150] width 51 height 8
click at [173, 153] on label "[MEDICAL_DATA]" at bounding box center [188, 150] width 51 height 8
click at [173, 161] on label "Pass" at bounding box center [170, 160] width 15 height 8
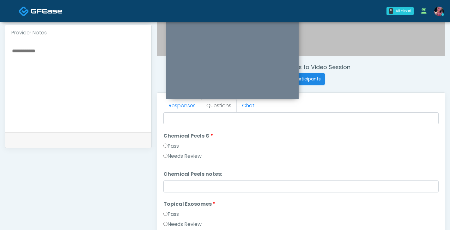
click at [173, 143] on label "Pass" at bounding box center [170, 146] width 15 height 8
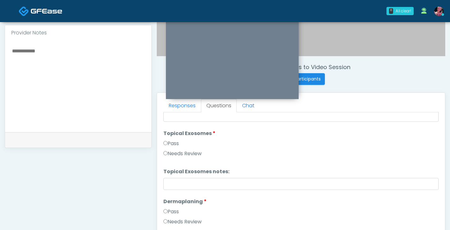
click at [173, 143] on label "Pass" at bounding box center [170, 144] width 15 height 8
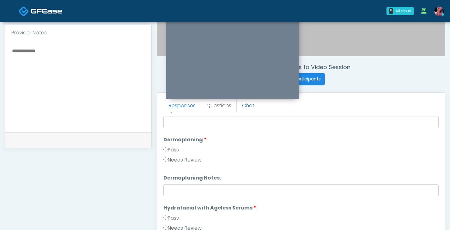
click at [172, 150] on label "Pass" at bounding box center [170, 150] width 15 height 8
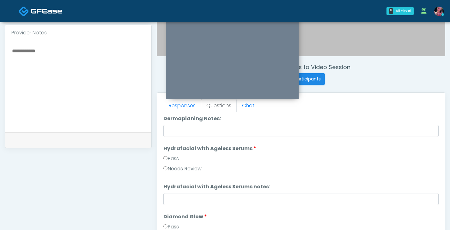
click at [169, 159] on label "Pass" at bounding box center [170, 159] width 15 height 8
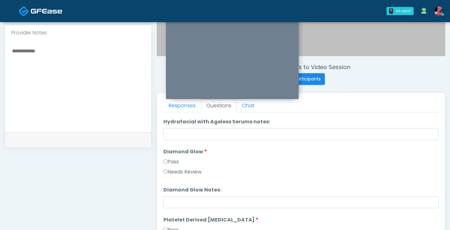
click at [169, 161] on label "Pass" at bounding box center [170, 162] width 15 height 8
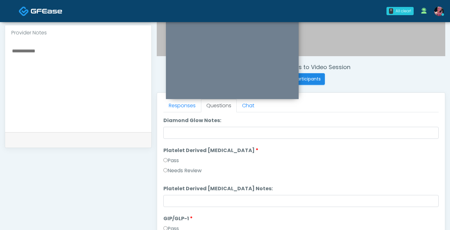
click at [169, 161] on label "Pass" at bounding box center [170, 161] width 15 height 8
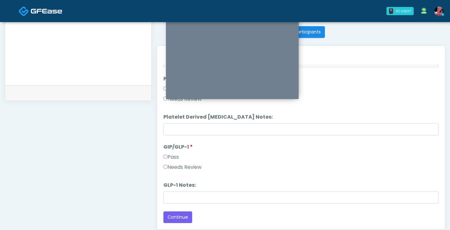
click at [172, 171] on label "Needs Review" at bounding box center [182, 168] width 38 height 8
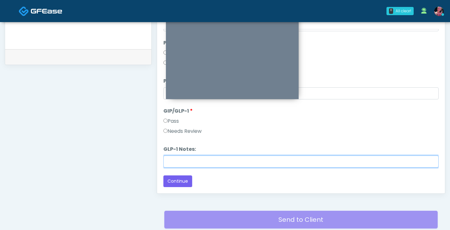
click at [175, 157] on input "GLP-1 Notes:" at bounding box center [300, 162] width 275 height 12
drag, startPoint x: 179, startPoint y: 162, endPoint x: 160, endPoint y: 159, distance: 19.8
click at [160, 159] on div "Responses Questions Chat Connect with an agent No thanks, I will complete the q…" at bounding box center [301, 102] width 288 height 184
type input "**********"
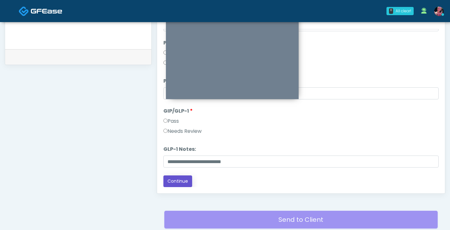
click at [180, 183] on button "Continue" at bounding box center [177, 182] width 29 height 12
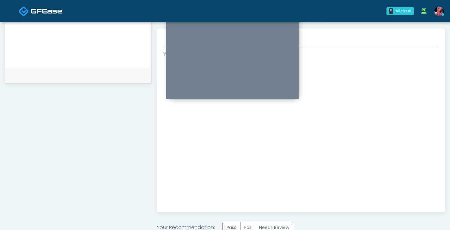
scroll to position [324, 0]
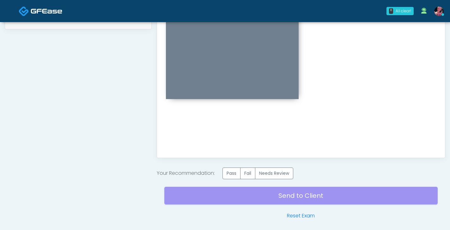
click at [230, 171] on label "Pass" at bounding box center [231, 174] width 18 height 12
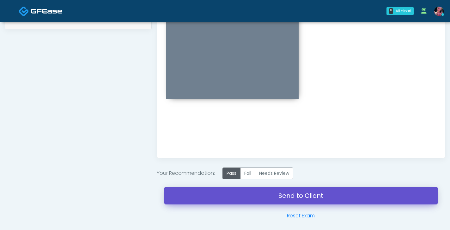
click at [263, 195] on link "Send to Client" at bounding box center [300, 196] width 273 height 18
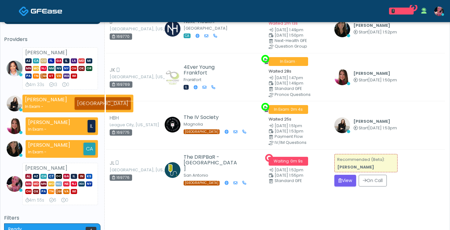
scroll to position [38, 0]
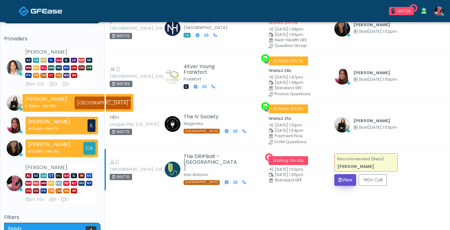
click at [341, 186] on button "View" at bounding box center [345, 180] width 22 height 12
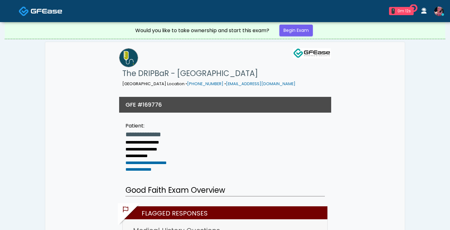
click at [304, 37] on div "Would you like to take ownership and start this exam? Begin Exam" at bounding box center [224, 30] width 189 height 17
click at [302, 34] on link "Begin Exam" at bounding box center [295, 31] width 33 height 12
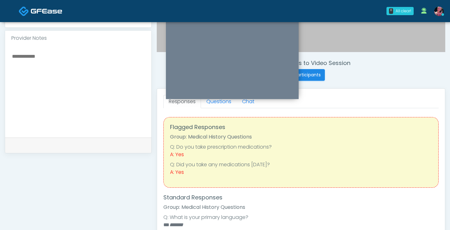
scroll to position [205, 0]
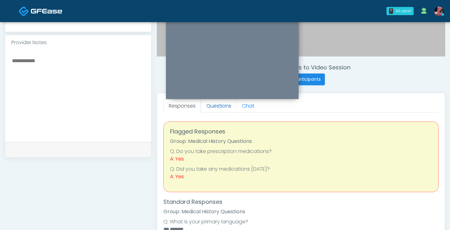
click at [220, 106] on link "Questions" at bounding box center [219, 105] width 36 height 13
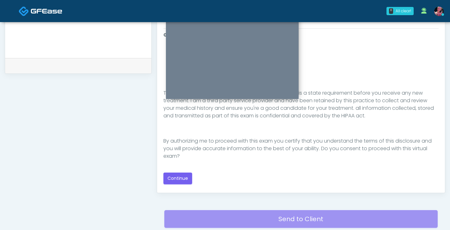
scroll to position [291, 0]
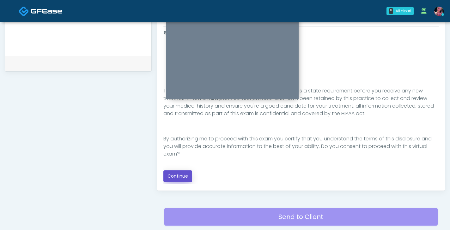
click at [164, 175] on button "Continue" at bounding box center [177, 177] width 29 height 12
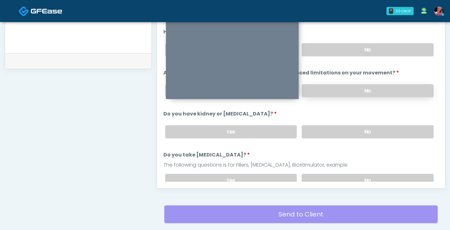
scroll to position [285, 0]
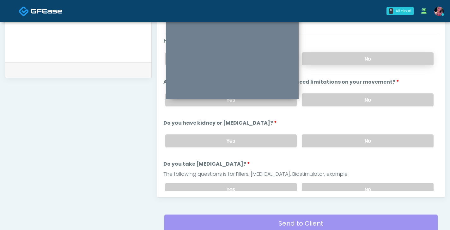
click at [341, 53] on label "No" at bounding box center [368, 58] width 132 height 13
click at [341, 94] on label "No" at bounding box center [368, 99] width 132 height 13
click at [340, 144] on label "No" at bounding box center [368, 141] width 132 height 13
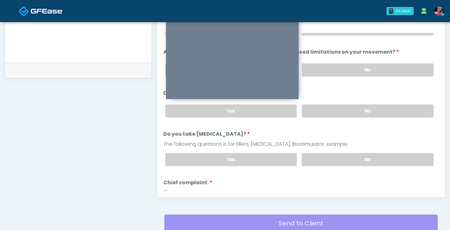
scroll to position [63, 0]
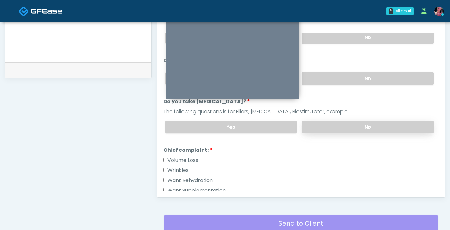
click at [338, 128] on label "No" at bounding box center [368, 127] width 132 height 13
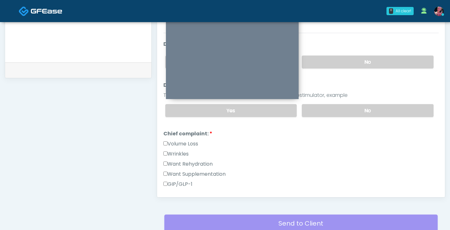
click at [186, 182] on label "GIP/GLP-1" at bounding box center [177, 185] width 29 height 8
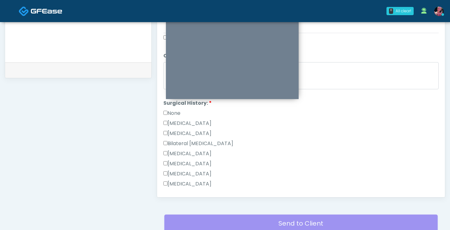
scroll to position [238, 0]
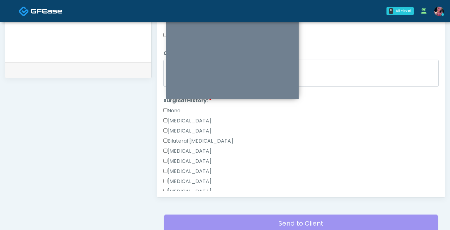
click at [177, 108] on label "None" at bounding box center [171, 111] width 17 height 8
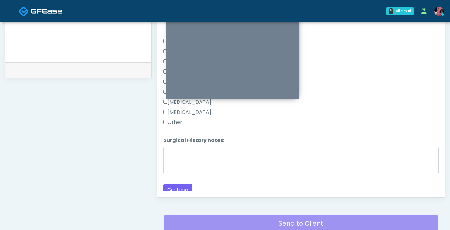
scroll to position [351, 0]
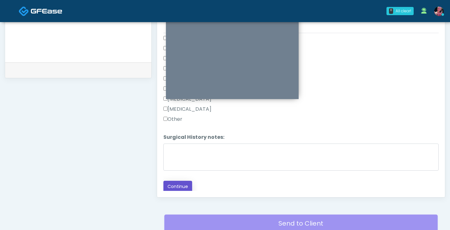
click at [178, 185] on button "Continue" at bounding box center [177, 187] width 29 height 12
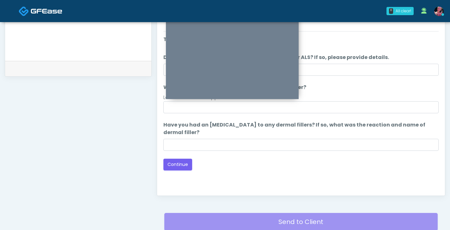
scroll to position [291, 0]
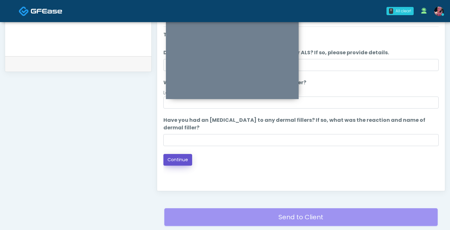
click at [178, 156] on button "Continue" at bounding box center [177, 160] width 29 height 12
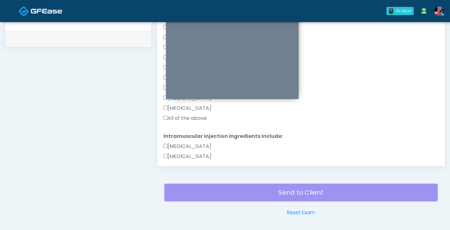
scroll to position [252, 0]
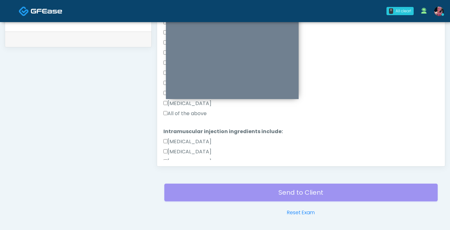
click at [200, 116] on label "All of the above" at bounding box center [184, 114] width 43 height 8
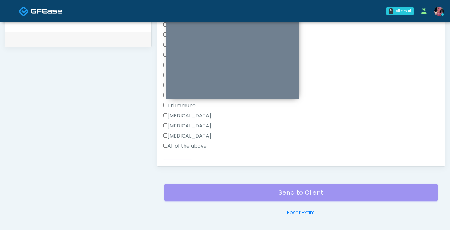
scroll to position [452, 0]
click at [185, 136] on label "All of the above" at bounding box center [184, 135] width 43 height 8
click at [177, 155] on button "Continue" at bounding box center [177, 155] width 29 height 12
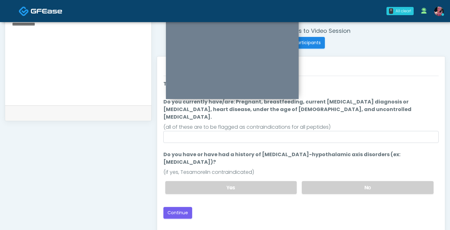
scroll to position [241, 0]
click at [343, 182] on label "No" at bounding box center [368, 188] width 132 height 13
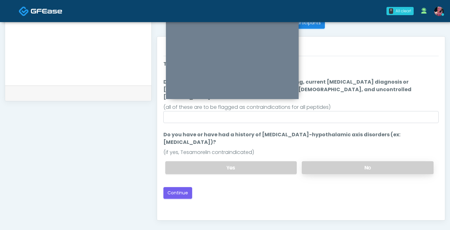
scroll to position [263, 0]
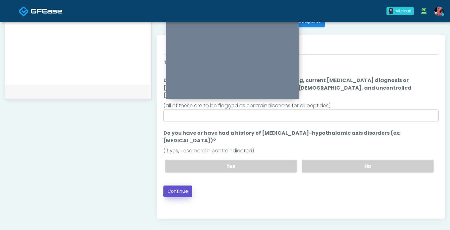
click at [179, 186] on button "Continue" at bounding box center [177, 192] width 29 height 12
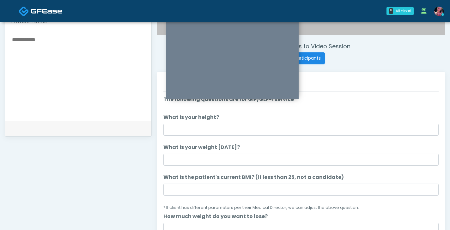
scroll to position [225, 0]
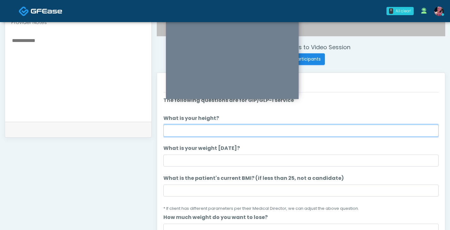
click at [294, 127] on input "What is your height?" at bounding box center [300, 131] width 275 height 12
type input "***"
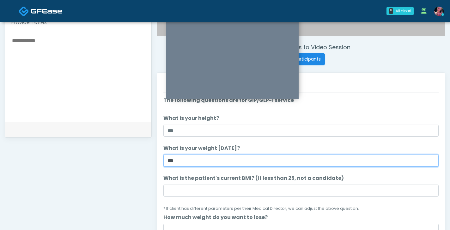
type input "***"
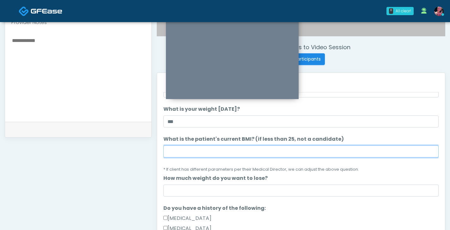
scroll to position [39, 0]
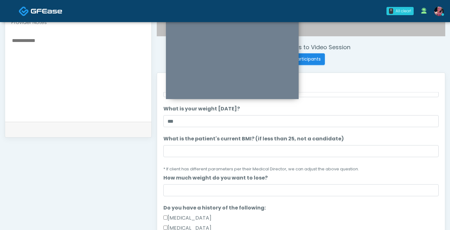
click at [260, 183] on li "How much weight do you want to lose? How much weight do you want to lose?" at bounding box center [300, 185] width 275 height 22
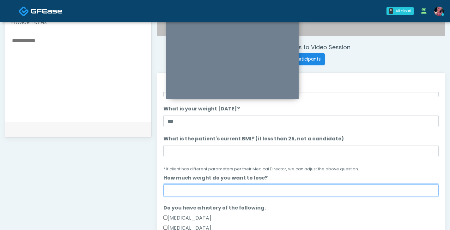
click at [260, 187] on input "How much weight do you want to lose?" at bounding box center [300, 190] width 275 height 12
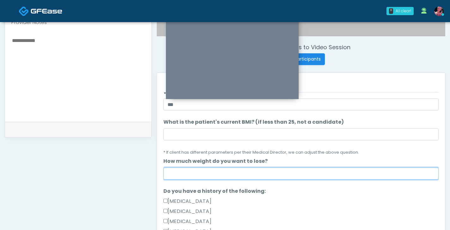
scroll to position [61, 0]
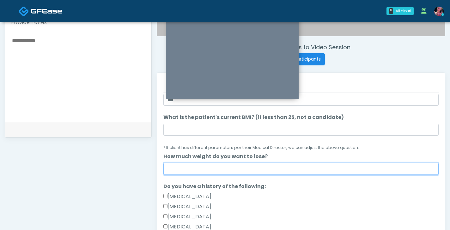
type input "*"
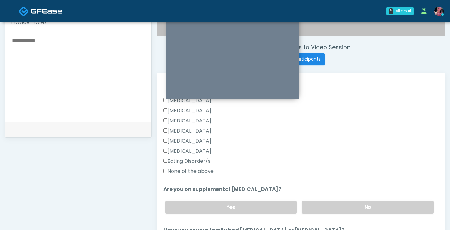
scroll to position [159, 0]
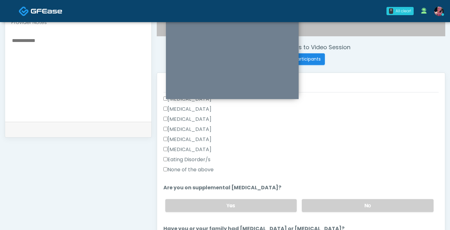
type input "******"
click at [206, 169] on label "None of the above" at bounding box center [188, 170] width 50 height 8
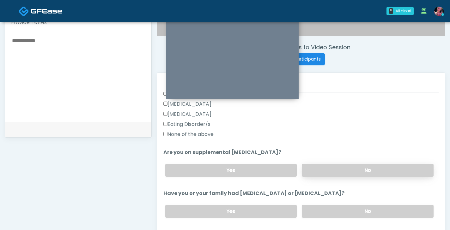
click at [326, 165] on label "No" at bounding box center [368, 170] width 132 height 13
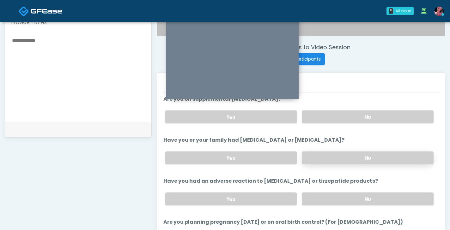
click at [327, 160] on label "No" at bounding box center [368, 158] width 132 height 13
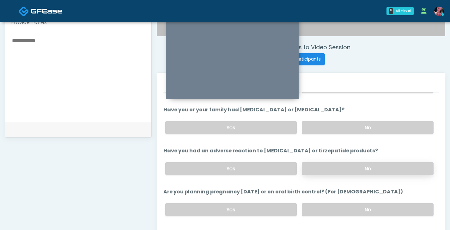
click at [327, 162] on label "No" at bounding box center [368, 168] width 132 height 13
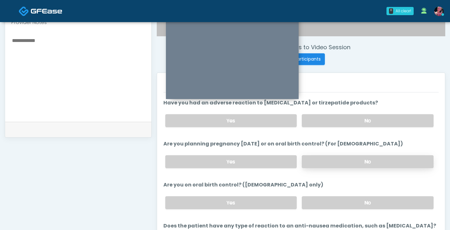
click at [327, 159] on label "No" at bounding box center [368, 161] width 132 height 13
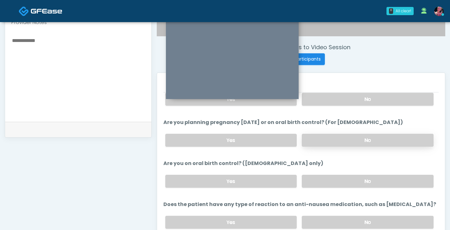
scroll to position [348, 0]
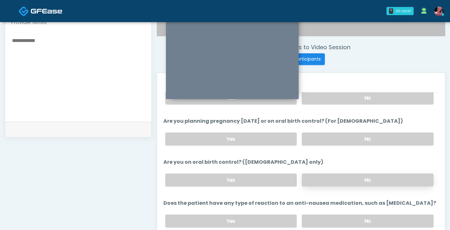
click at [325, 175] on label "No" at bounding box center [368, 180] width 132 height 13
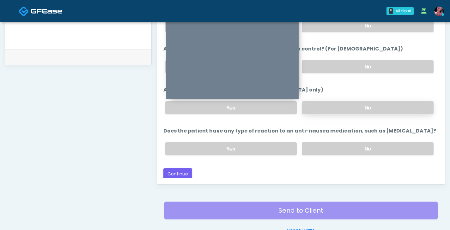
scroll to position [315, 0]
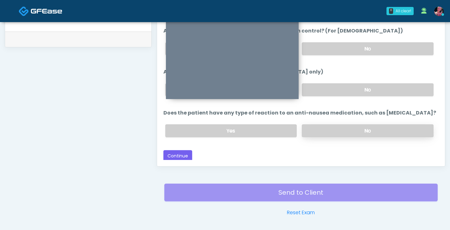
click at [332, 130] on label "No" at bounding box center [368, 130] width 132 height 13
click at [186, 158] on button "Continue" at bounding box center [177, 156] width 29 height 12
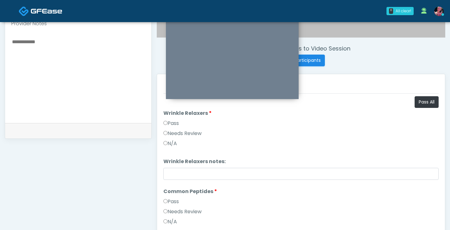
scroll to position [187, 0]
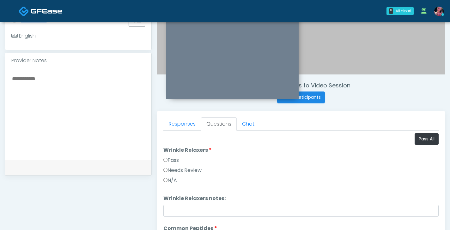
click at [176, 163] on label "Pass" at bounding box center [170, 161] width 15 height 8
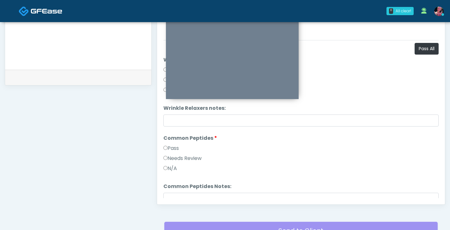
scroll to position [279, 0]
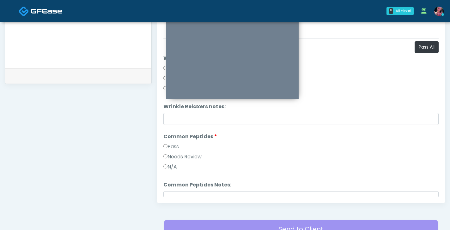
click at [179, 147] on label "Pass" at bounding box center [170, 147] width 15 height 8
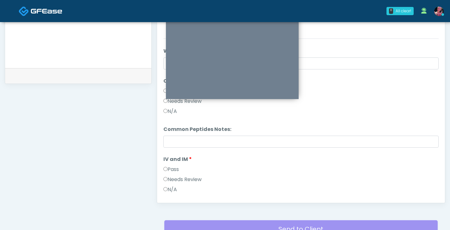
click at [171, 167] on label "Pass" at bounding box center [170, 170] width 15 height 8
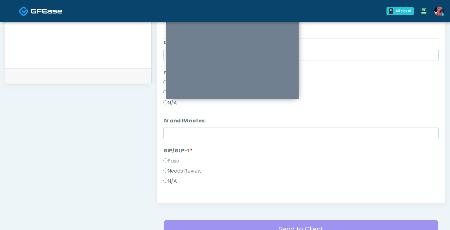
click at [170, 160] on label "Pass" at bounding box center [170, 161] width 15 height 8
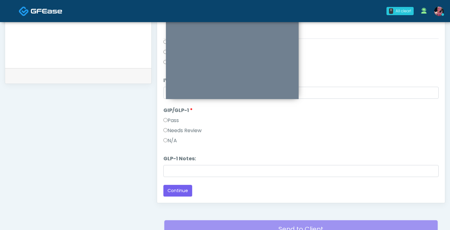
click at [172, 184] on div "Loading... Connecting to your agent... Please wait while we prepare your person…" at bounding box center [300, 28] width 275 height 338
click at [172, 188] on button "Continue" at bounding box center [177, 191] width 29 height 12
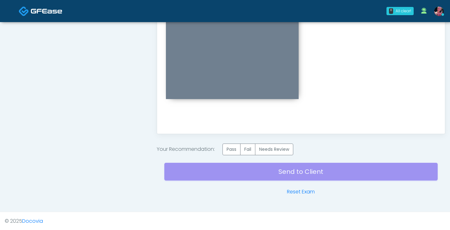
scroll to position [348, 0]
click at [232, 147] on label "Pass" at bounding box center [231, 149] width 18 height 12
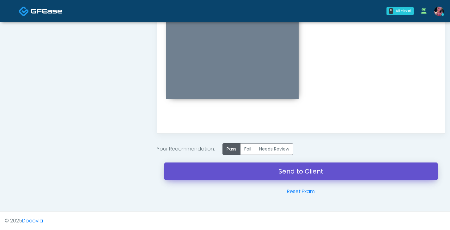
click at [231, 172] on link "Send to Client" at bounding box center [300, 172] width 273 height 18
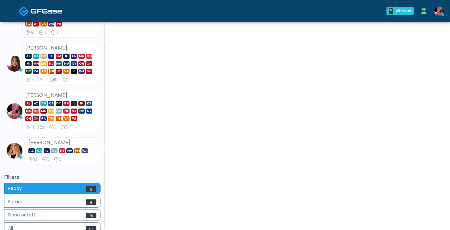
scroll to position [219, 0]
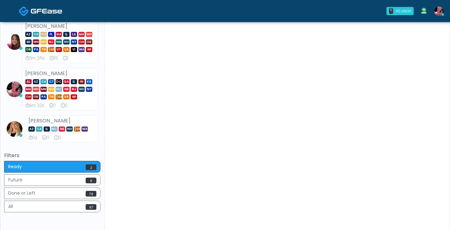
click at [440, 16] on link at bounding box center [438, 11] width 17 height 21
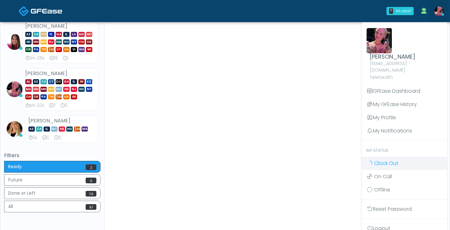
click at [388, 160] on span "Clock Out" at bounding box center [386, 163] width 24 height 7
